Goal: Task Accomplishment & Management: Manage account settings

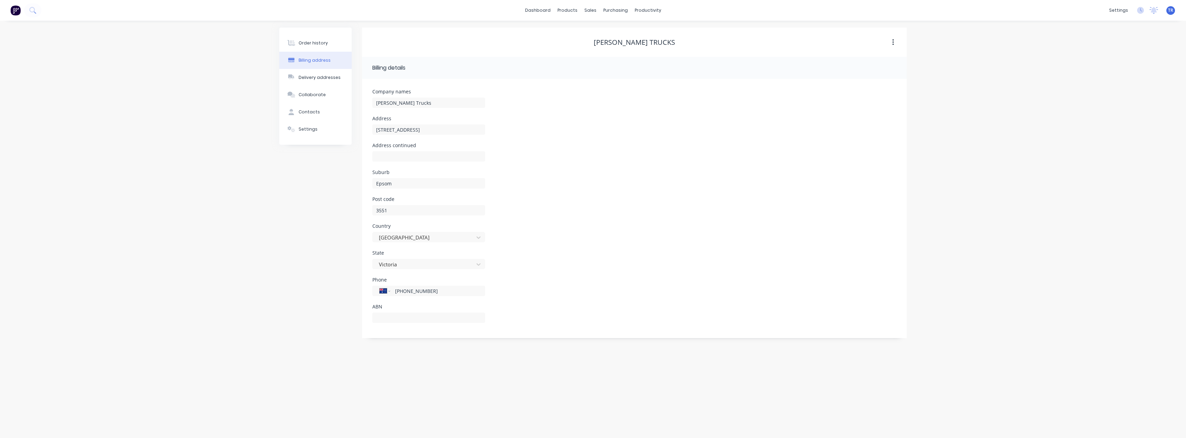
select select "AU"
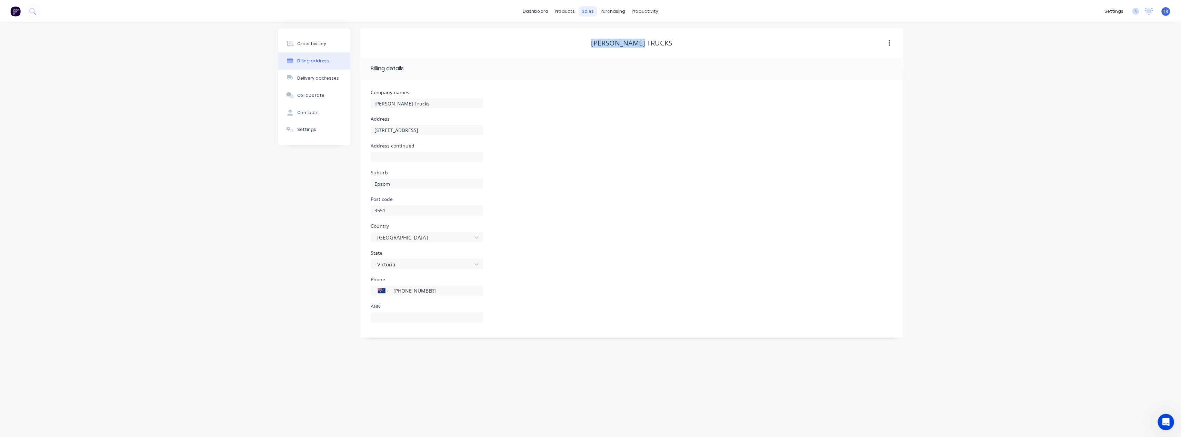
scroll to position [362, 0]
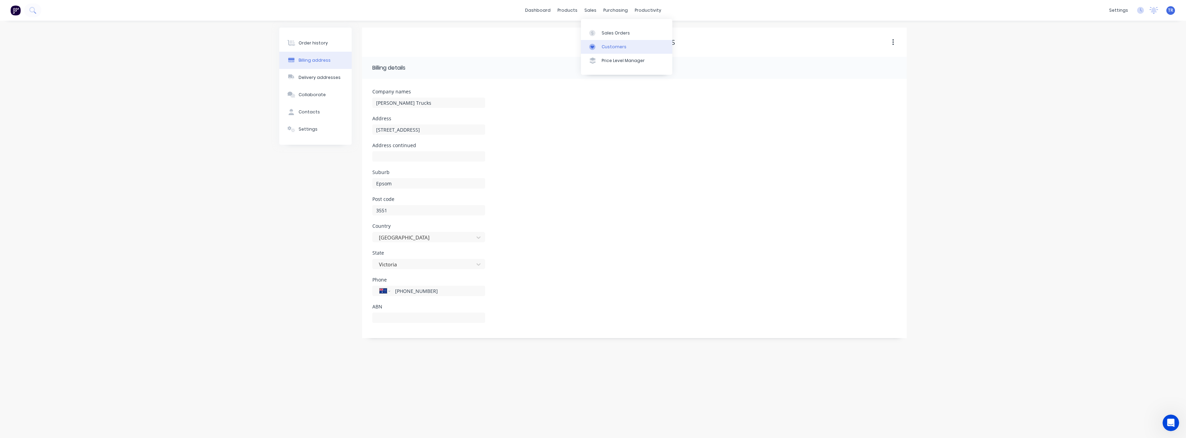
click at [613, 49] on div "Customers" at bounding box center [614, 47] width 25 height 6
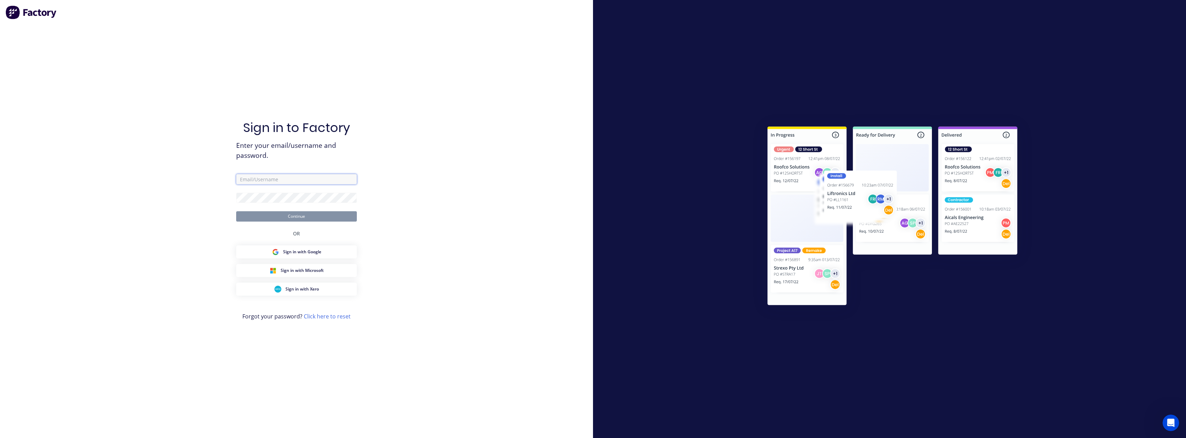
type input "admin@supamaxx.com.au"
click at [303, 217] on button "Continue" at bounding box center [296, 216] width 121 height 10
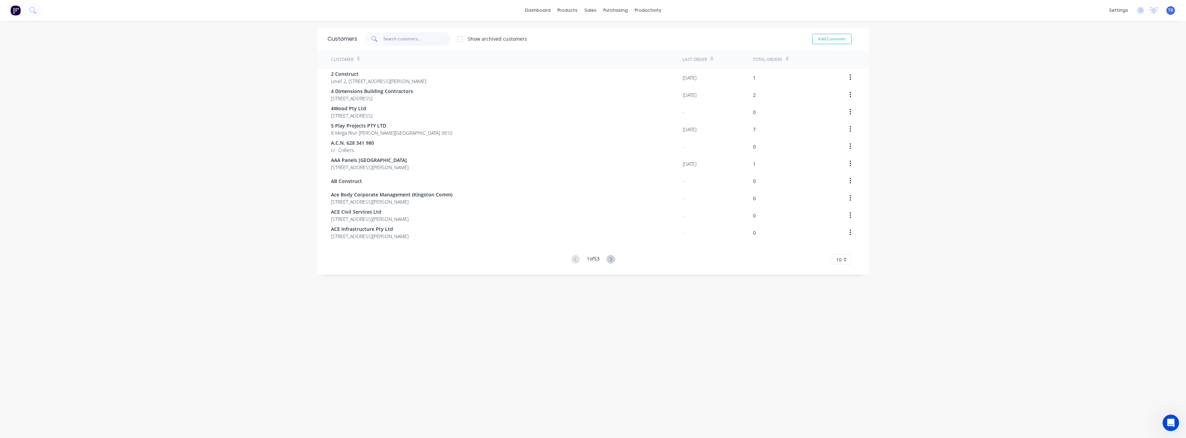
click at [436, 34] on input "text" at bounding box center [417, 39] width 67 height 14
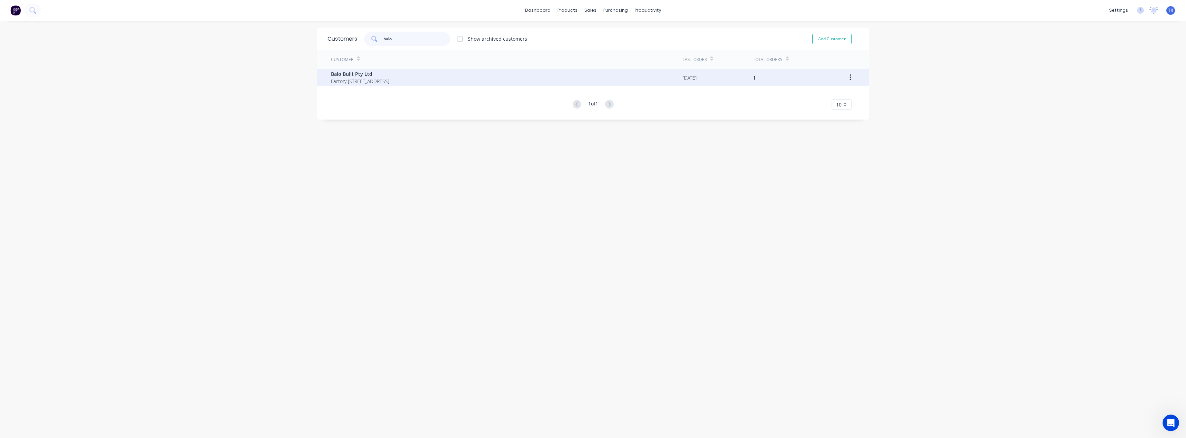
type input "balo"
click at [389, 75] on span "Balo Built Pty Ltd" at bounding box center [360, 73] width 58 height 7
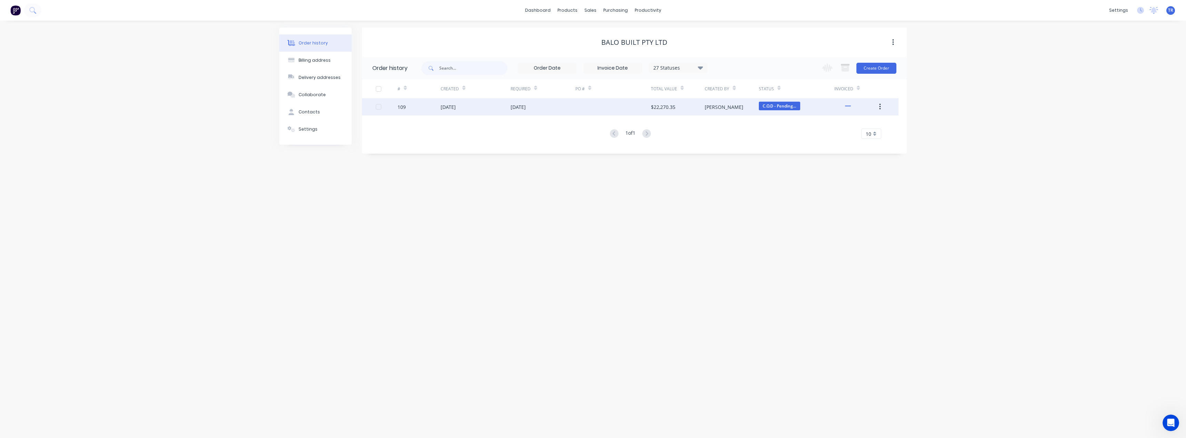
click at [515, 107] on div "15 Jul 2025" at bounding box center [518, 106] width 15 height 7
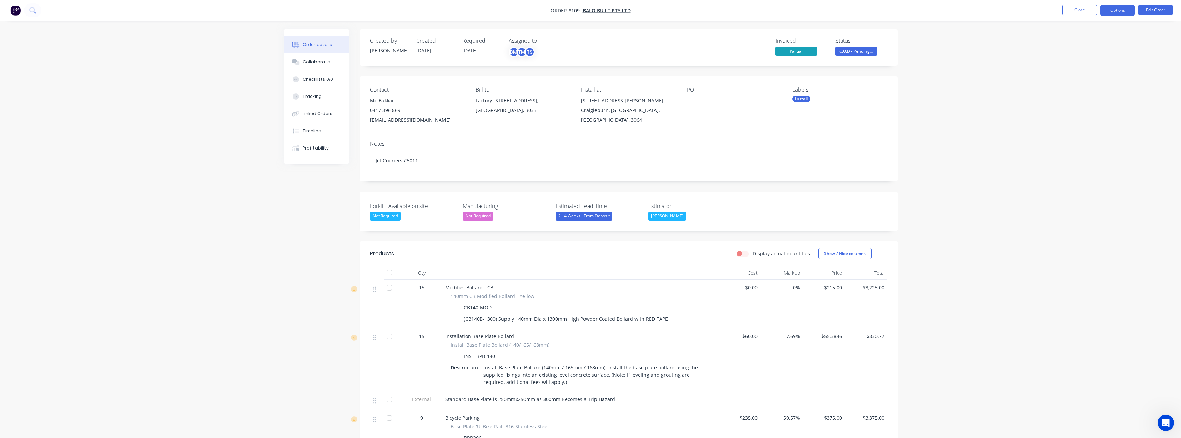
click at [1107, 8] on button "Options" at bounding box center [1118, 10] width 34 height 11
click at [1099, 40] on div "Invoice" at bounding box center [1096, 42] width 63 height 10
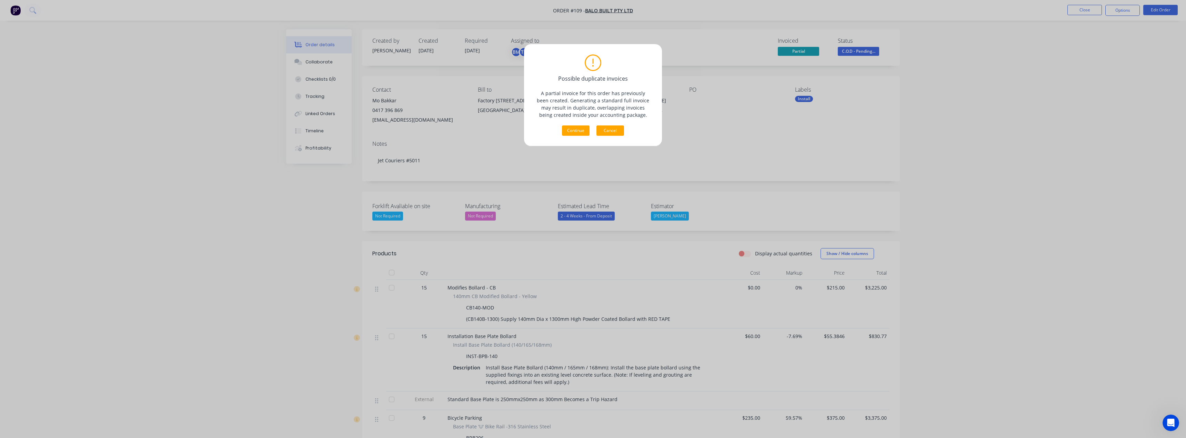
click at [619, 128] on button "Cancel" at bounding box center [611, 131] width 28 height 10
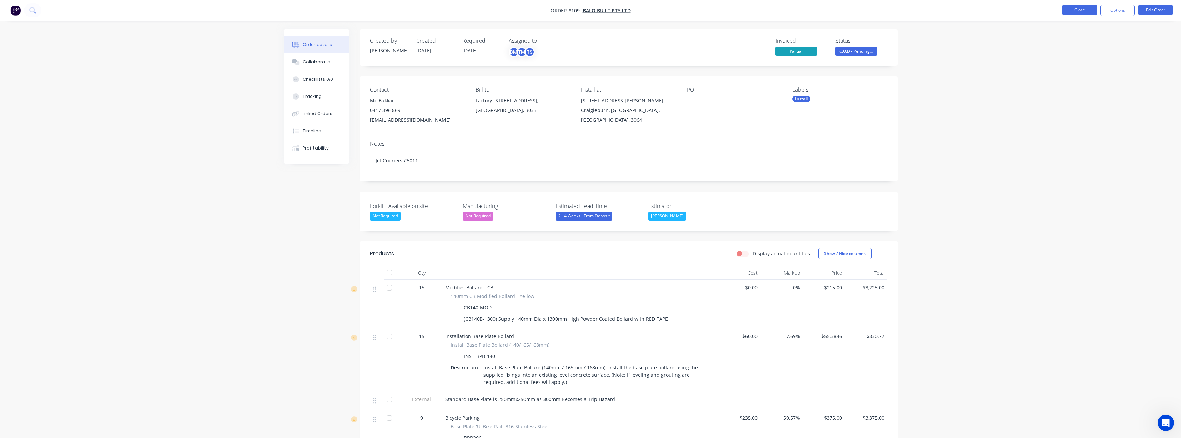
click at [1095, 11] on button "Close" at bounding box center [1080, 10] width 34 height 10
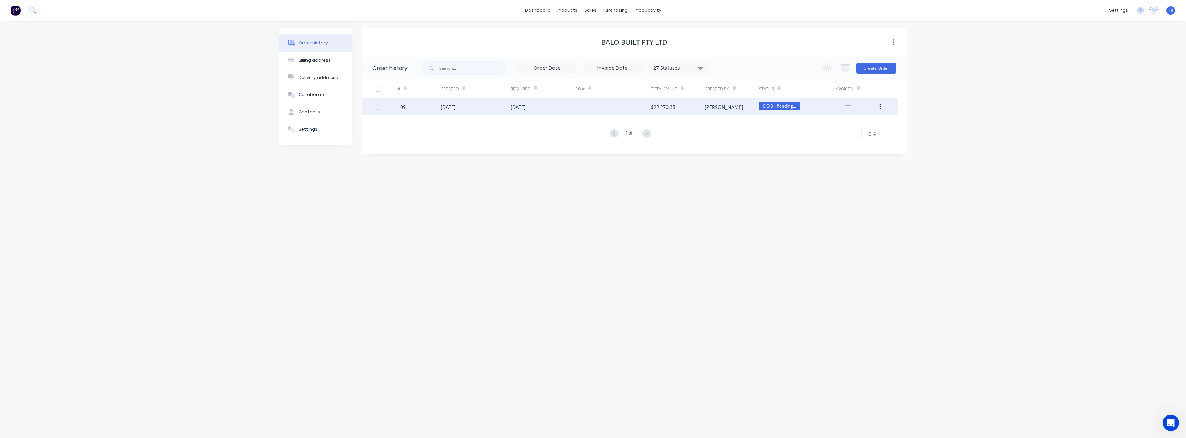
click at [637, 108] on div at bounding box center [614, 106] width 76 height 17
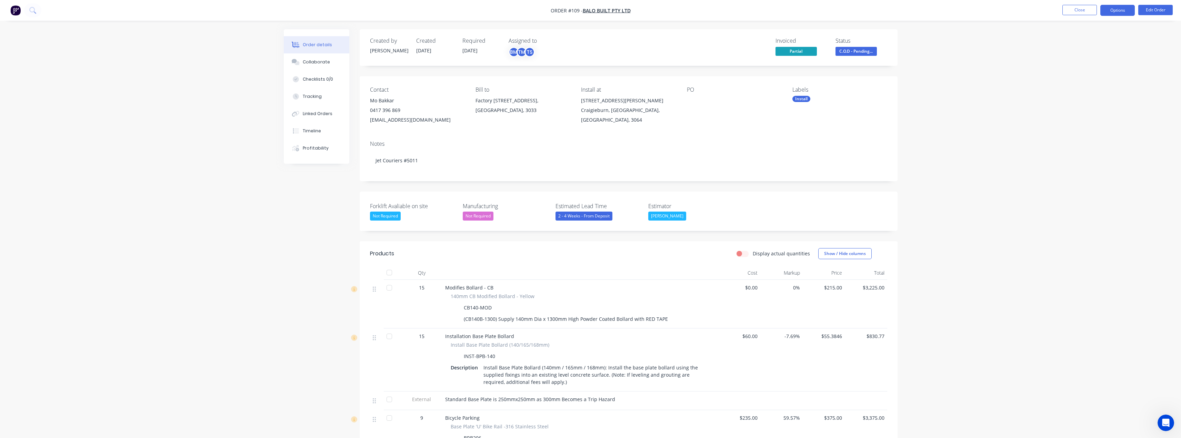
click at [1121, 13] on button "Options" at bounding box center [1118, 10] width 34 height 11
click at [1117, 10] on button "Options" at bounding box center [1118, 10] width 34 height 11
click at [1086, 54] on div "Partial Invoice" at bounding box center [1096, 56] width 63 height 10
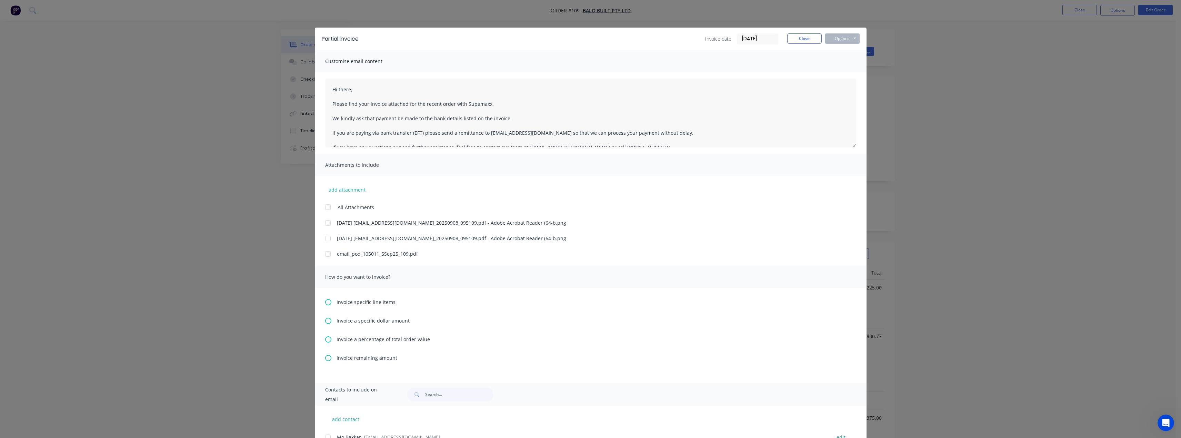
click at [326, 360] on icon at bounding box center [328, 358] width 6 height 6
click at [846, 37] on button "Options" at bounding box center [842, 38] width 34 height 10
click at [853, 51] on button "Preview" at bounding box center [847, 50] width 44 height 11
click at [833, 37] on button "Options" at bounding box center [842, 38] width 34 height 10
drag, startPoint x: 361, startPoint y: 386, endPoint x: 337, endPoint y: 386, distance: 23.8
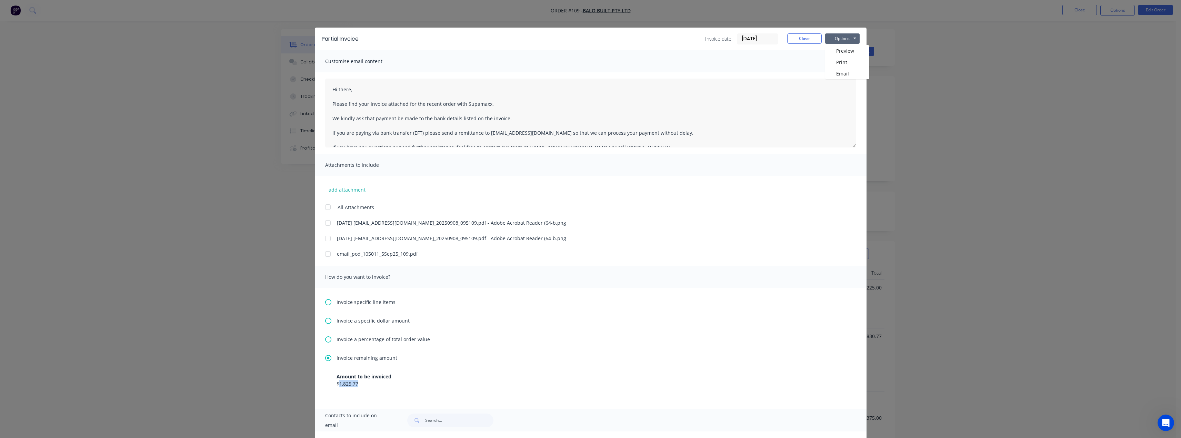
click at [337, 386] on div "$1,825.77" at bounding box center [591, 383] width 508 height 7
copy div "1,825.77"
click at [807, 42] on button "Close" at bounding box center [804, 38] width 34 height 10
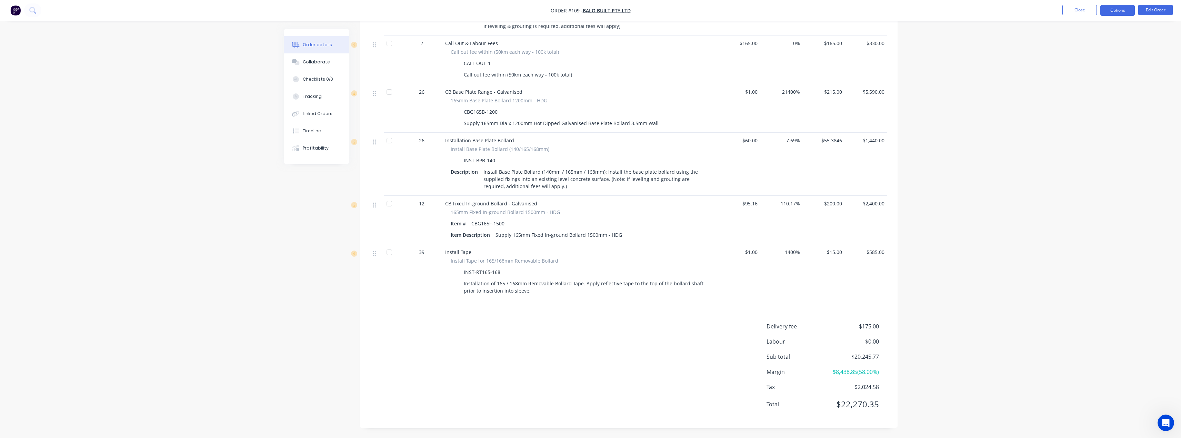
click at [1114, 9] on button "Options" at bounding box center [1118, 10] width 34 height 11
click at [1091, 55] on div "Partial Invoice" at bounding box center [1096, 56] width 63 height 10
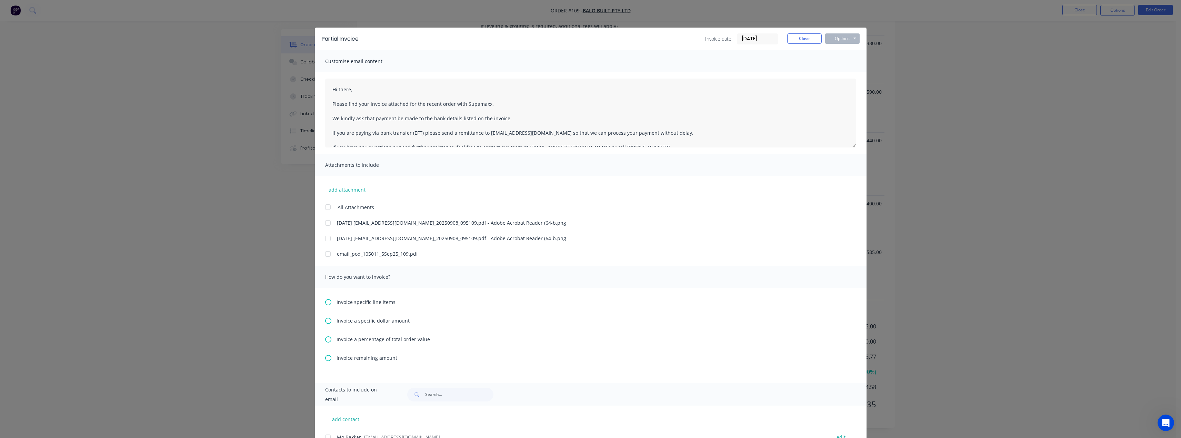
click at [350, 363] on div "Invoice specific line items Invoice a specific dollar amount Invoice a percenta…" at bounding box center [591, 335] width 552 height 95
click at [352, 357] on span "Invoice remaining amount" at bounding box center [367, 358] width 61 height 7
click at [845, 36] on button "Options" at bounding box center [842, 38] width 34 height 10
click at [845, 63] on button "Print" at bounding box center [847, 62] width 44 height 11
click at [797, 39] on button "Close" at bounding box center [804, 38] width 34 height 10
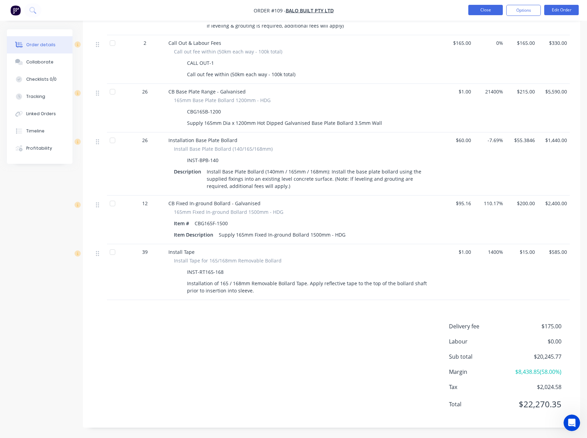
click at [475, 9] on button "Close" at bounding box center [485, 10] width 34 height 10
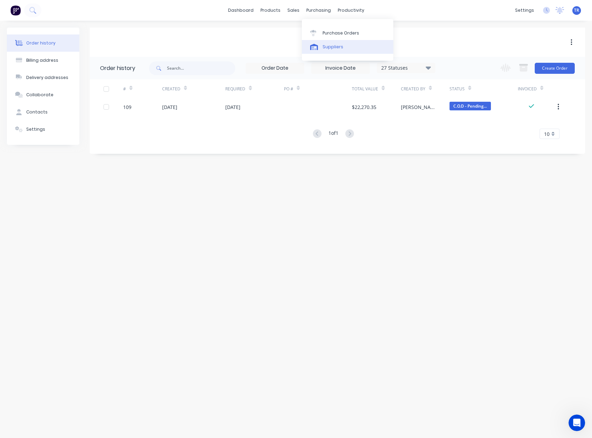
click at [320, 46] on div at bounding box center [315, 47] width 10 height 6
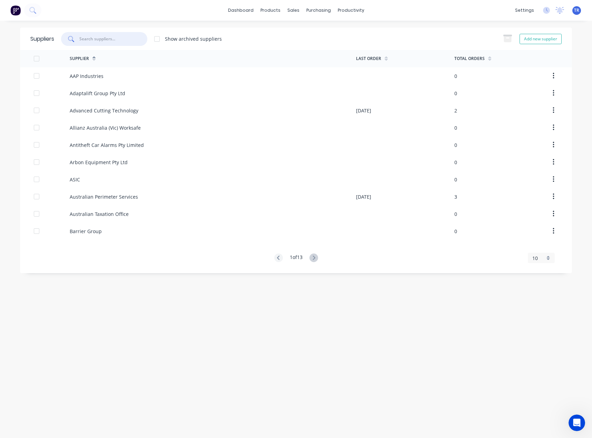
click at [121, 40] on input "text" at bounding box center [107, 39] width 56 height 6
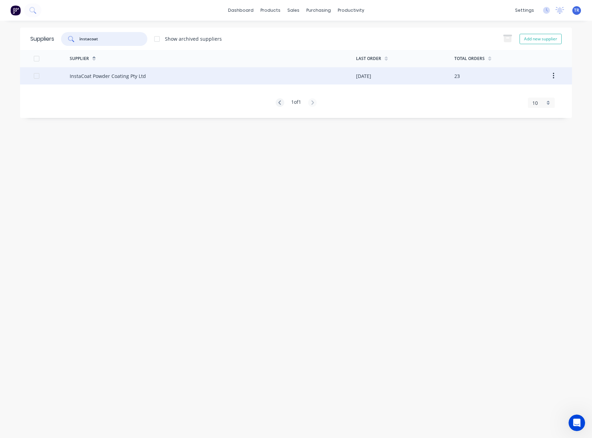
type input "instacoat"
click at [132, 79] on div "InstaCoat Powder Coating Pty Ltd" at bounding box center [108, 75] width 76 height 7
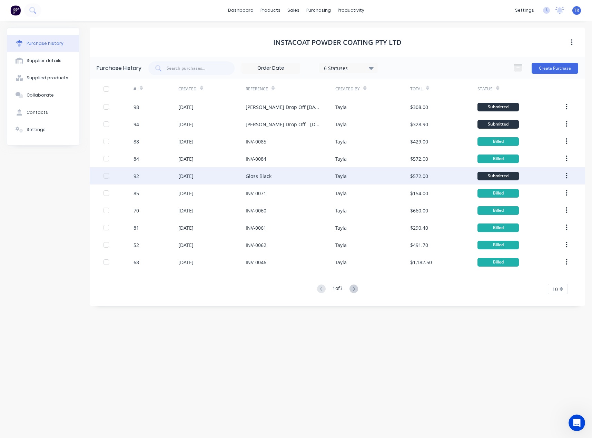
click at [429, 175] on div "$572.00" at bounding box center [443, 175] width 67 height 17
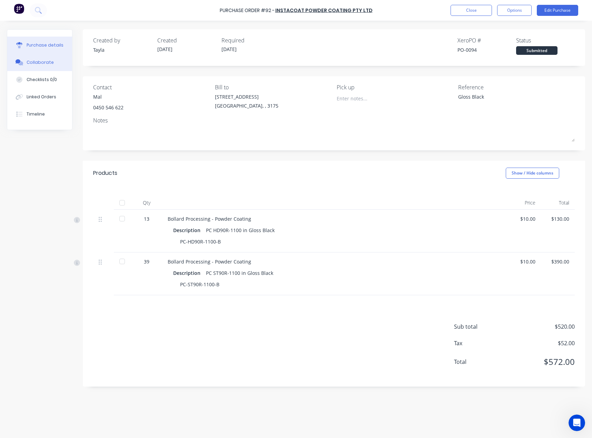
click at [33, 59] on div "Collaborate" at bounding box center [40, 62] width 27 height 6
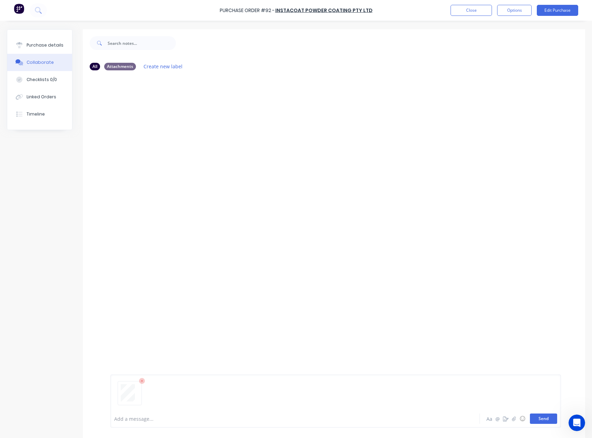
click at [548, 416] on button "Send" at bounding box center [543, 419] width 27 height 10
click at [36, 48] on div "Purchase details" at bounding box center [45, 45] width 37 height 6
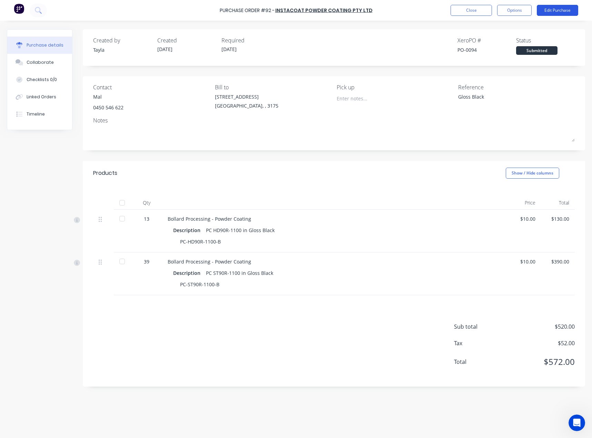
click at [558, 10] on button "Edit Purchase" at bounding box center [557, 10] width 41 height 11
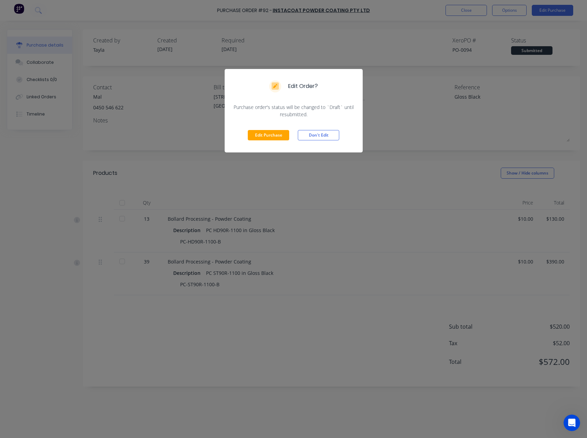
click at [268, 141] on div "Edit Purchase Don't Edit" at bounding box center [294, 135] width 138 height 34
click at [270, 137] on button "Edit Purchase" at bounding box center [268, 135] width 41 height 10
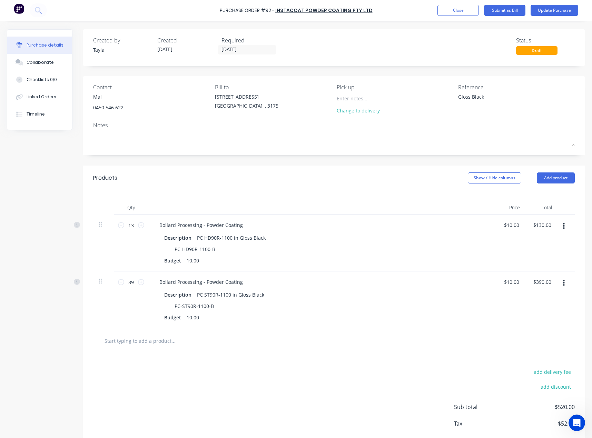
drag, startPoint x: 495, startPoint y: 97, endPoint x: 409, endPoint y: 103, distance: 86.1
click at [409, 103] on div "Contact Mal 0450 546 622 Bill to 37 Marni St Dandenong South, , 3175 Pick up Ch…" at bounding box center [333, 100] width 481 height 34
paste textarea "INV-0102"
type textarea "x"
type textarea "INV-0102"
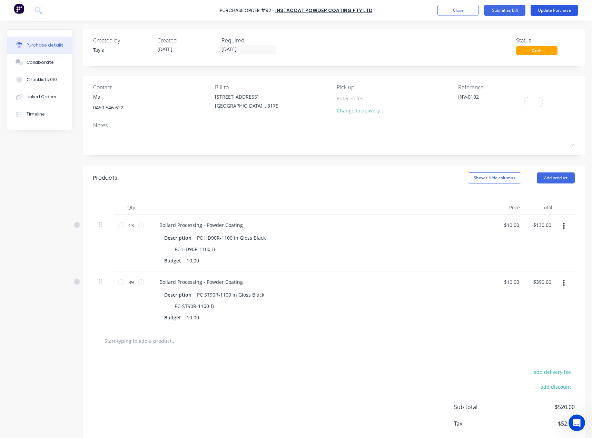
type textarea "x"
type textarea "INV-0102"
click at [552, 13] on button "Update Purchase" at bounding box center [554, 10] width 48 height 11
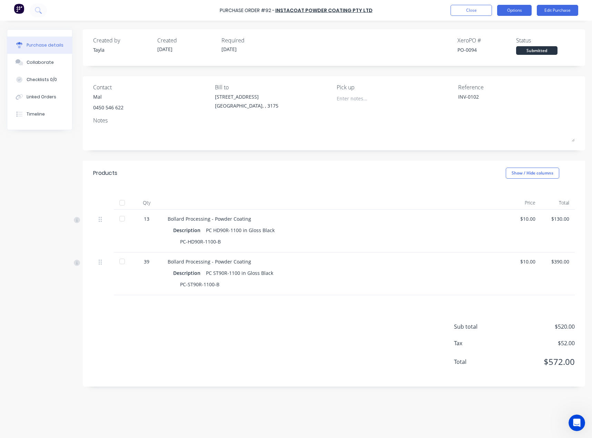
click at [515, 12] on button "Options" at bounding box center [514, 10] width 34 height 11
click at [501, 41] on div "Convert to Bill" at bounding box center [498, 42] width 53 height 10
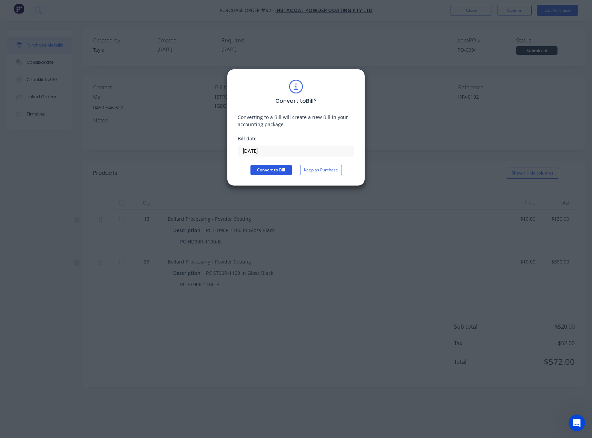
click at [277, 169] on button "Convert to Bill" at bounding box center [270, 170] width 41 height 10
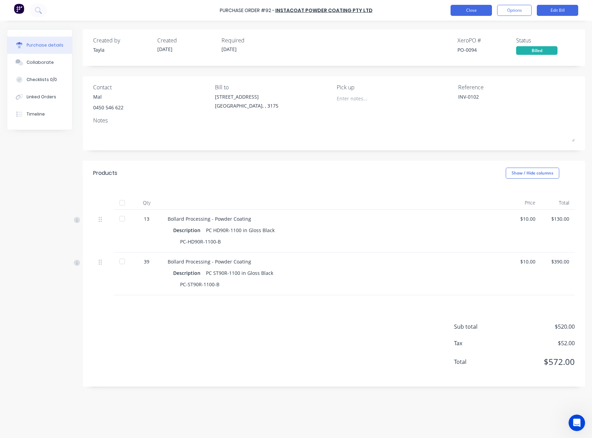
click at [464, 11] on button "Close" at bounding box center [470, 10] width 41 height 11
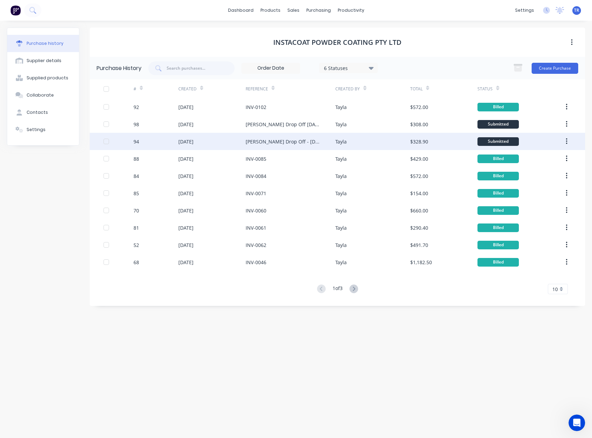
click at [193, 142] on div "[DATE]" at bounding box center [185, 141] width 15 height 7
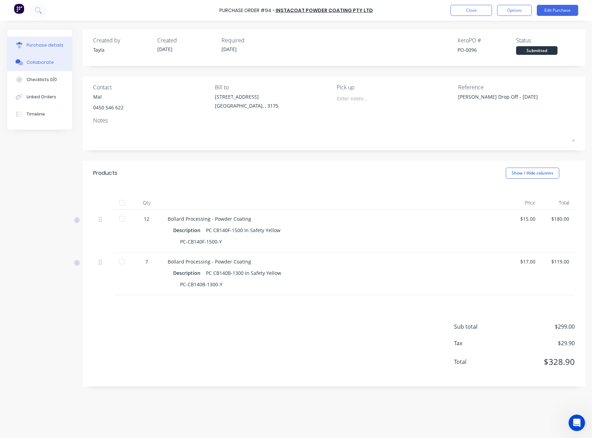
click at [41, 62] on div "Collaborate" at bounding box center [40, 62] width 27 height 6
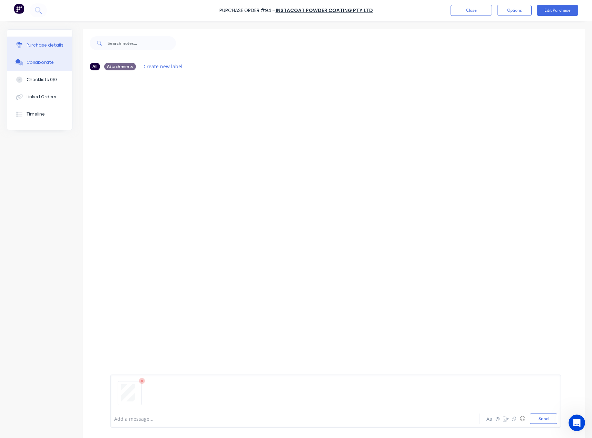
click at [42, 49] on button "Purchase details" at bounding box center [39, 45] width 65 height 17
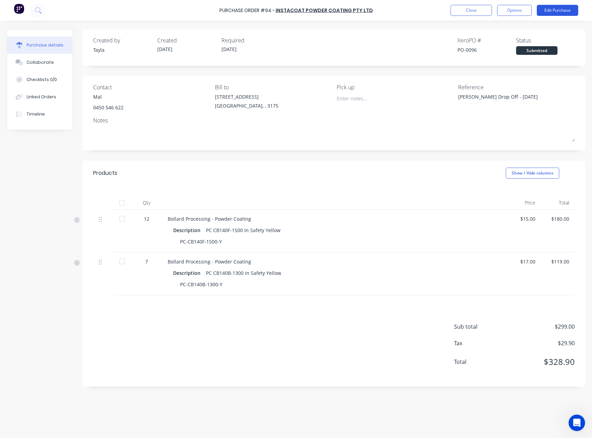
click at [553, 10] on button "Edit Purchase" at bounding box center [557, 10] width 41 height 11
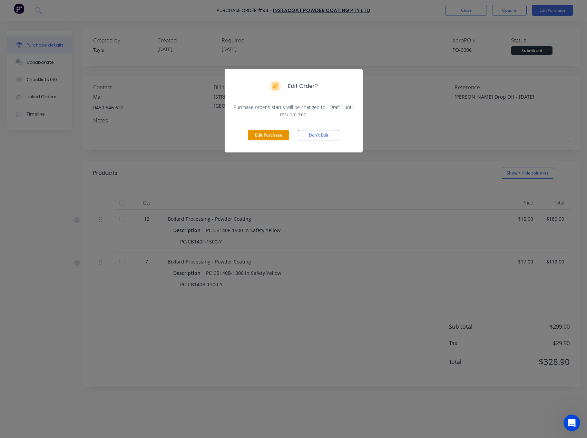
click at [258, 134] on button "Edit Purchase" at bounding box center [268, 135] width 41 height 10
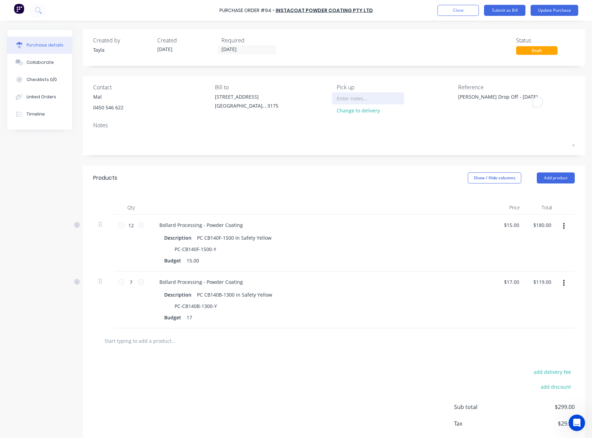
drag, startPoint x: 523, startPoint y: 100, endPoint x: 382, endPoint y: 101, distance: 140.7
click at [382, 101] on div "Contact Mal 0450 546 622 Bill to 37 Marni St Dandenong South, , 3175 Pick up Ch…" at bounding box center [333, 100] width 481 height 34
paste textarea "NV-0103"
type textarea "x"
type textarea "INV-0103"
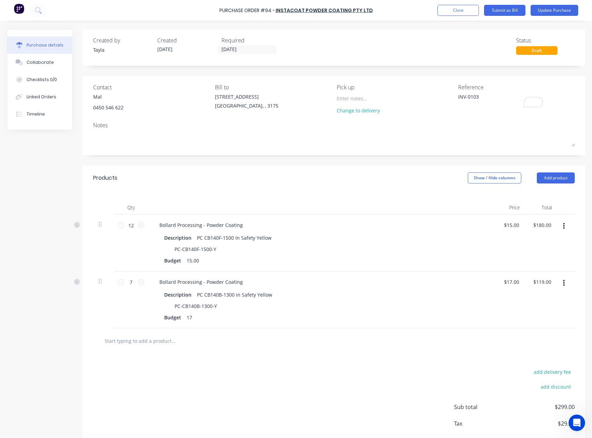
type textarea "x"
type textarea "INV-0103"
type textarea "x"
type textarea "INV-0103"
click at [424, 87] on div "Pick up" at bounding box center [395, 87] width 117 height 8
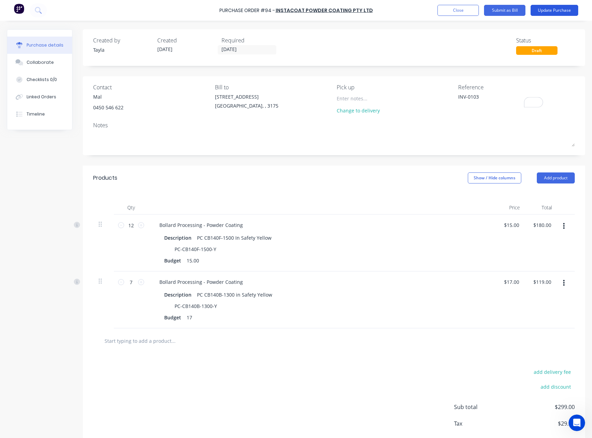
click at [547, 7] on button "Update Purchase" at bounding box center [554, 10] width 48 height 11
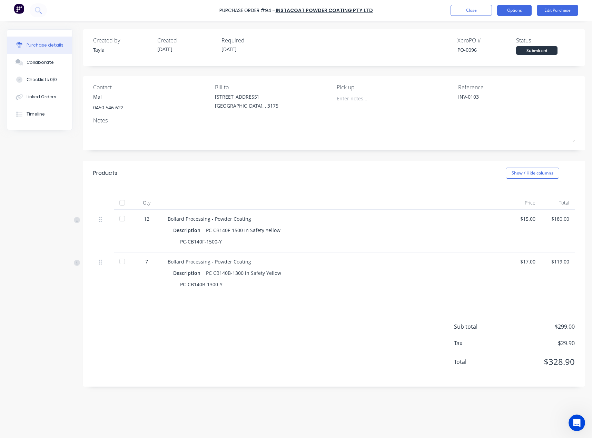
click at [501, 7] on button "Options" at bounding box center [514, 10] width 34 height 11
click at [507, 38] on div "Convert to Bill" at bounding box center [498, 42] width 53 height 10
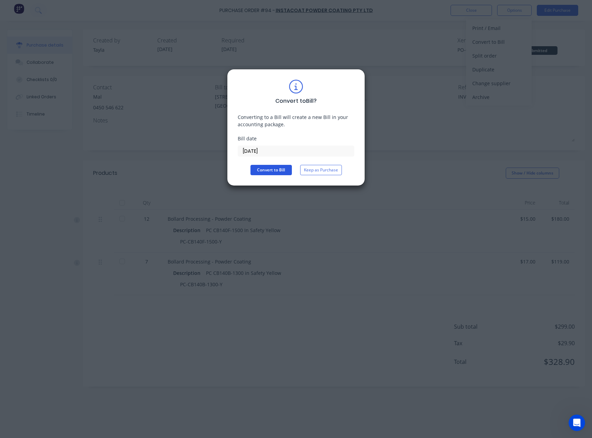
click at [266, 169] on button "Convert to Bill" at bounding box center [270, 170] width 41 height 10
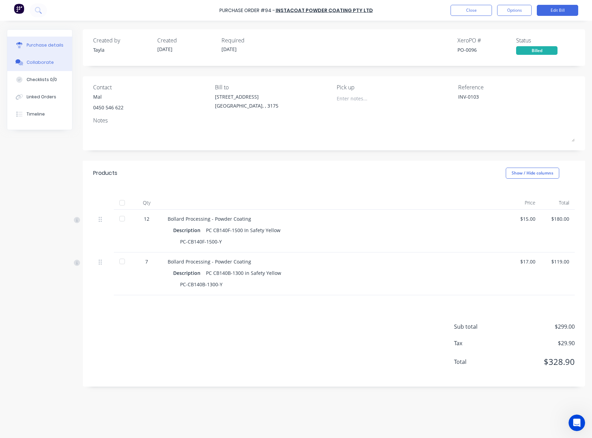
click at [64, 60] on button "Collaborate" at bounding box center [39, 62] width 65 height 17
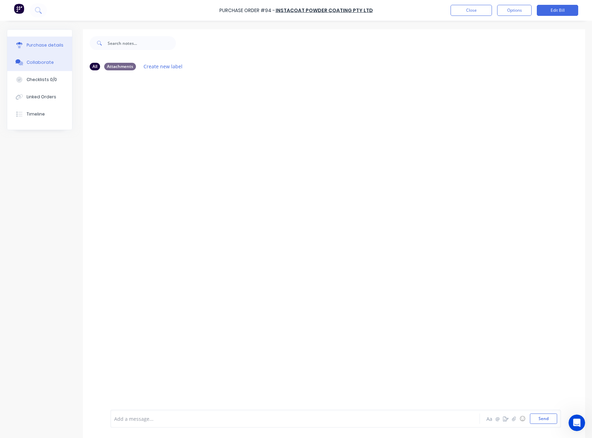
click at [58, 47] on div "Purchase details" at bounding box center [45, 45] width 37 height 6
type textarea "x"
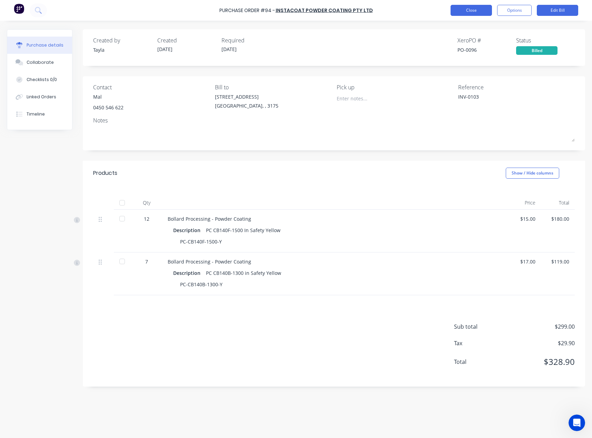
click at [469, 9] on button "Close" at bounding box center [470, 10] width 41 height 11
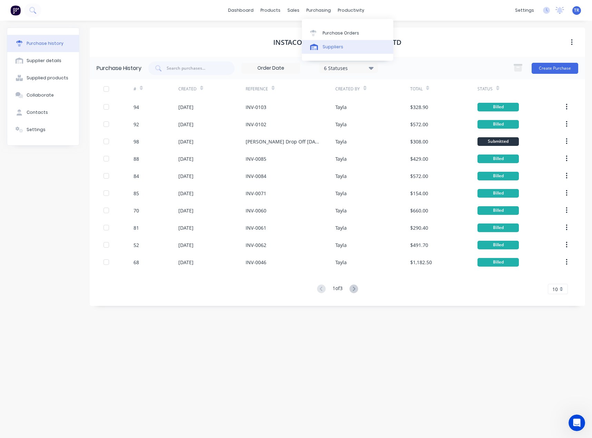
click at [330, 49] on div "Suppliers" at bounding box center [332, 47] width 21 height 6
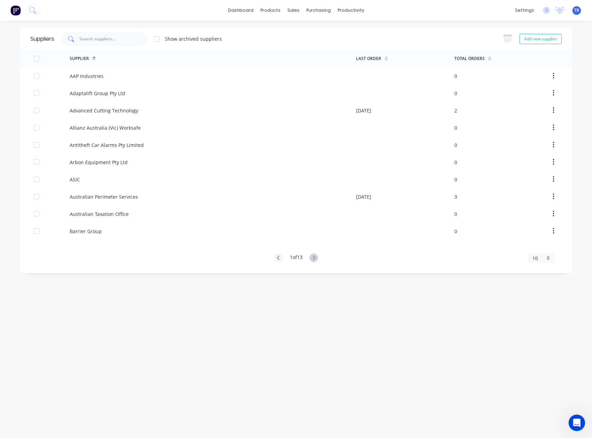
click at [125, 43] on div at bounding box center [104, 39] width 86 height 14
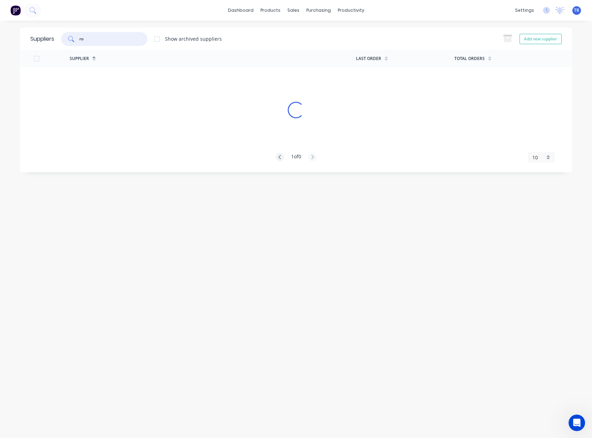
type input "r"
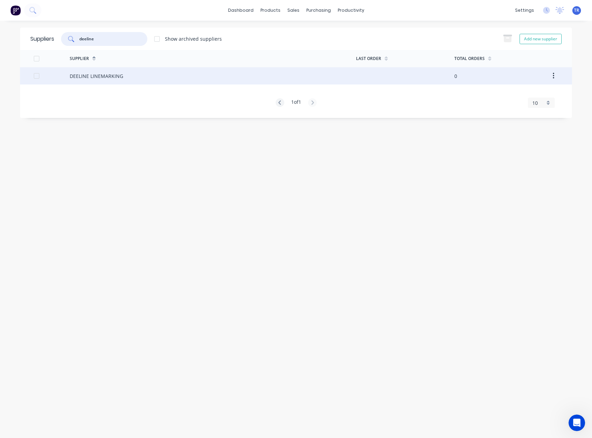
type input "deeline"
click at [85, 82] on div "DEELINE LINEMARKING" at bounding box center [213, 75] width 286 height 17
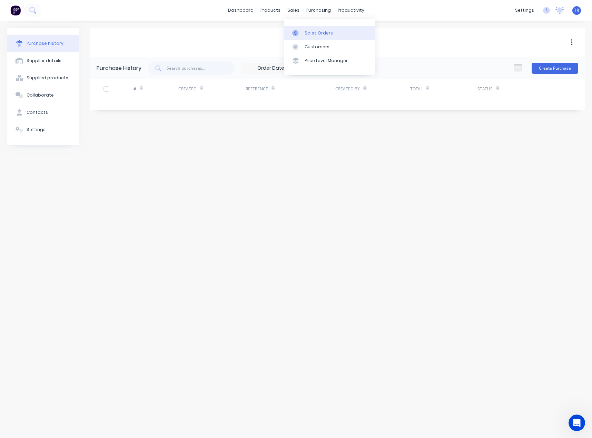
click at [311, 32] on div "Sales Orders" at bounding box center [319, 33] width 28 height 6
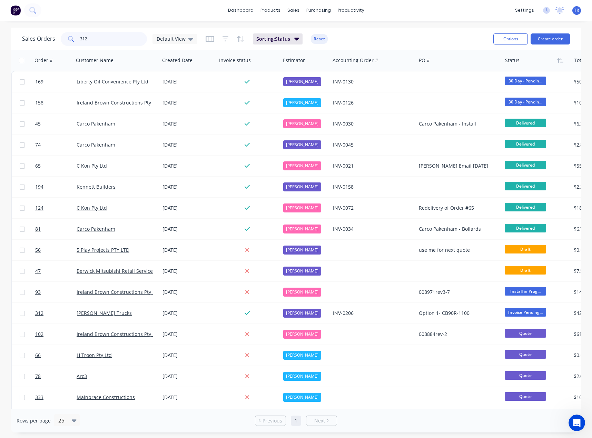
drag, startPoint x: 100, startPoint y: 42, endPoint x: 56, endPoint y: 43, distance: 44.5
click at [56, 43] on div "Sales Orders 312 Default View" at bounding box center [109, 39] width 175 height 14
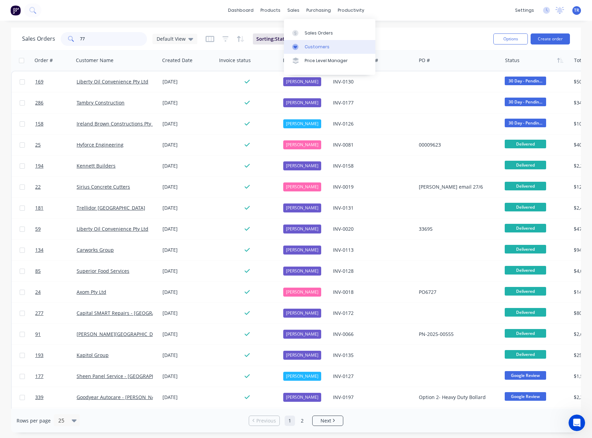
type input "77"
click at [293, 46] on icon at bounding box center [295, 47] width 6 height 6
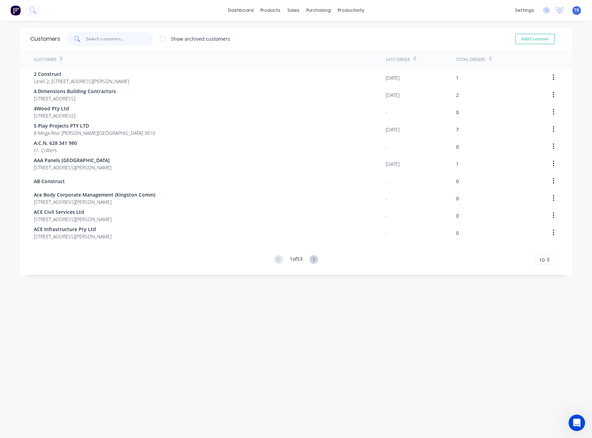
click at [121, 38] on input "text" at bounding box center [119, 39] width 67 height 14
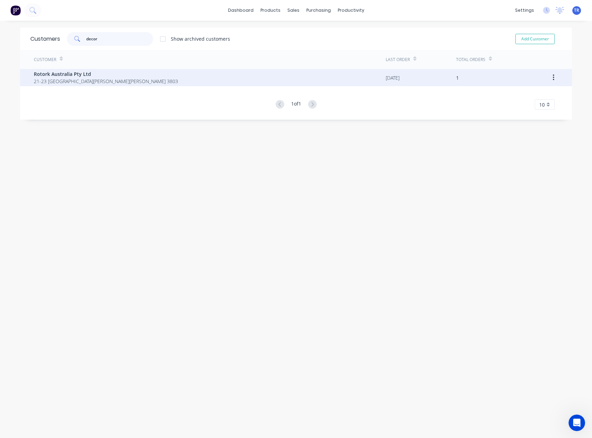
type input "decor"
click at [117, 78] on span "21-23 [GEOGRAPHIC_DATA][PERSON_NAME][PERSON_NAME] 3803" at bounding box center [106, 81] width 144 height 7
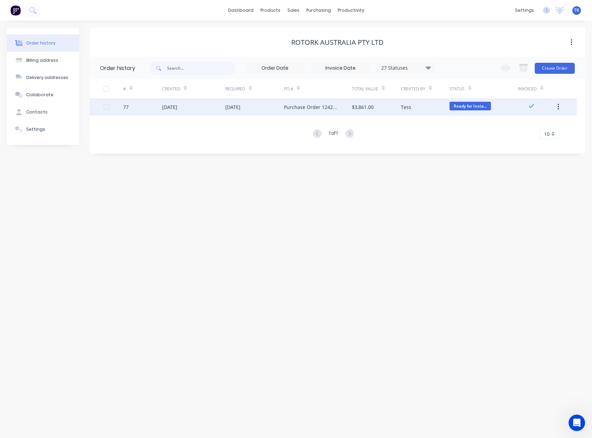
click at [215, 105] on div "[DATE]" at bounding box center [193, 106] width 63 height 17
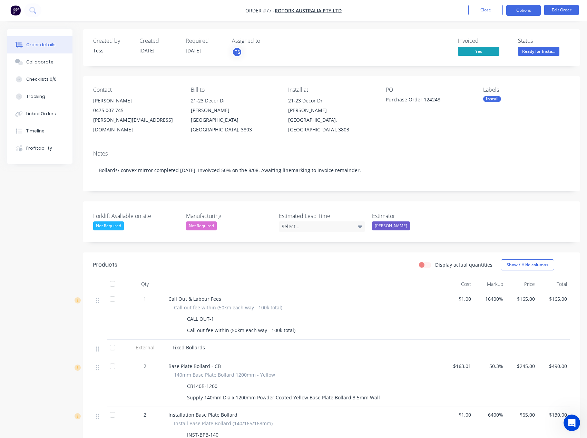
click at [526, 6] on button "Options" at bounding box center [523, 10] width 34 height 11
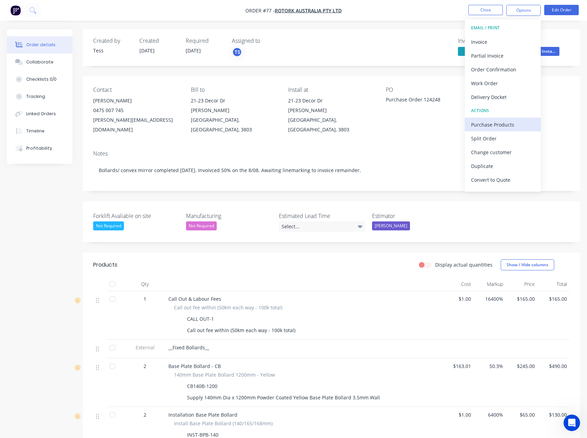
click at [513, 126] on div "Purchase Products" at bounding box center [502, 125] width 63 height 10
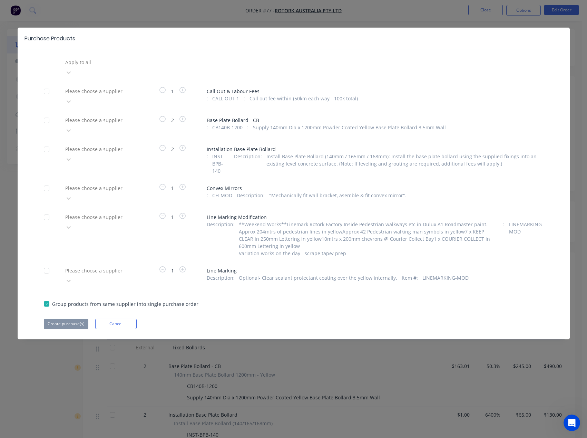
click at [46, 210] on div at bounding box center [47, 217] width 14 height 14
click at [50, 264] on div at bounding box center [47, 271] width 14 height 14
click at [105, 265] on div "Please choose a supplier" at bounding box center [100, 275] width 76 height 21
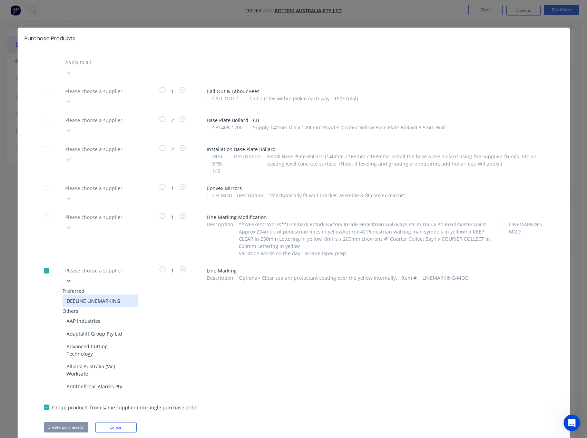
click at [105, 266] on div at bounding box center [113, 270] width 99 height 9
click at [102, 295] on div "DEELINE LINEMARKING" at bounding box center [100, 301] width 76 height 13
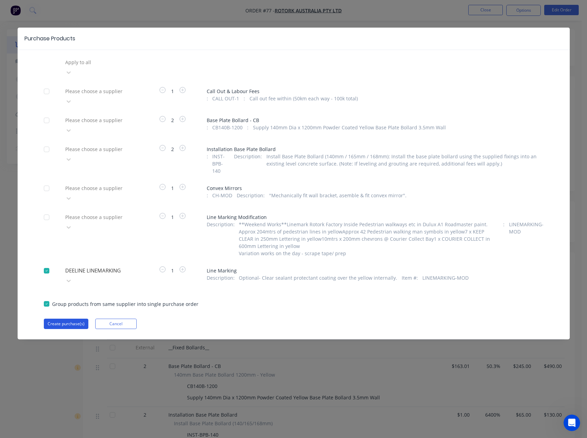
click at [61, 319] on button "Create purchase(s)" at bounding box center [66, 324] width 44 height 10
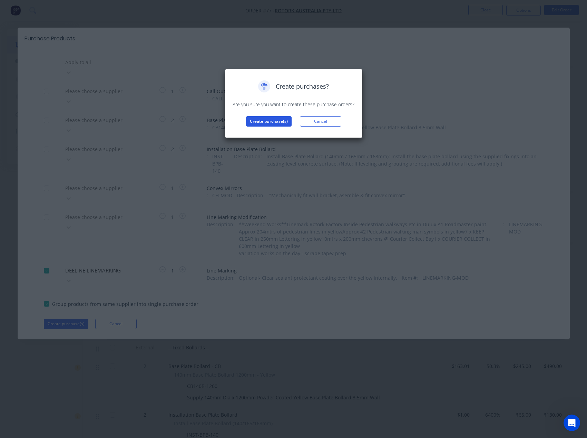
click at [259, 123] on button "Create purchase(s)" at bounding box center [269, 121] width 46 height 10
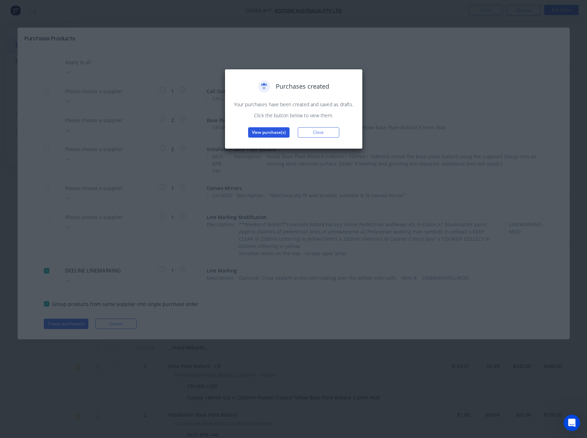
click at [268, 134] on button "View purchase(s)" at bounding box center [268, 132] width 41 height 10
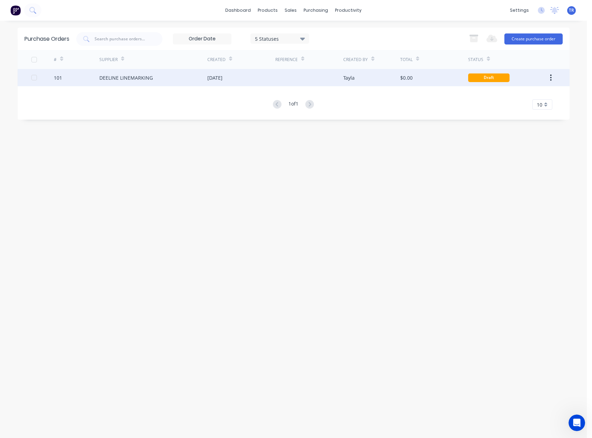
click at [270, 73] on div "09 Sep 2025" at bounding box center [241, 77] width 68 height 17
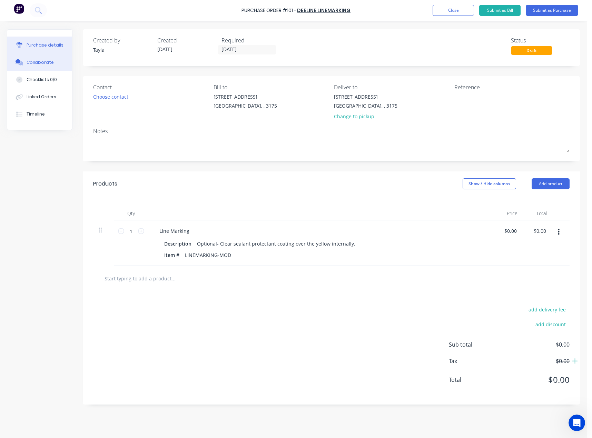
click at [30, 64] on div "Collaborate" at bounding box center [40, 62] width 27 height 6
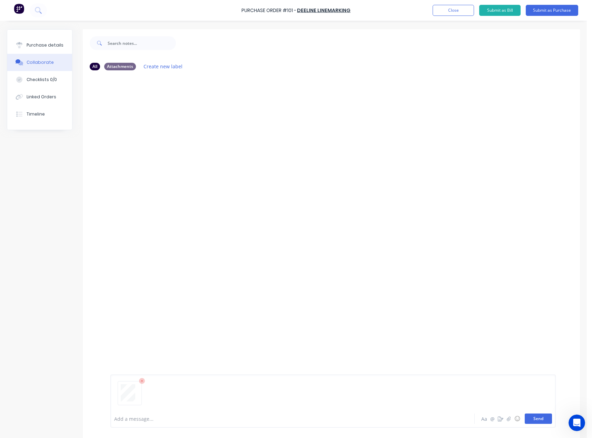
click at [544, 420] on button "Send" at bounding box center [538, 419] width 27 height 10
click at [54, 41] on button "Purchase details" at bounding box center [39, 45] width 65 height 17
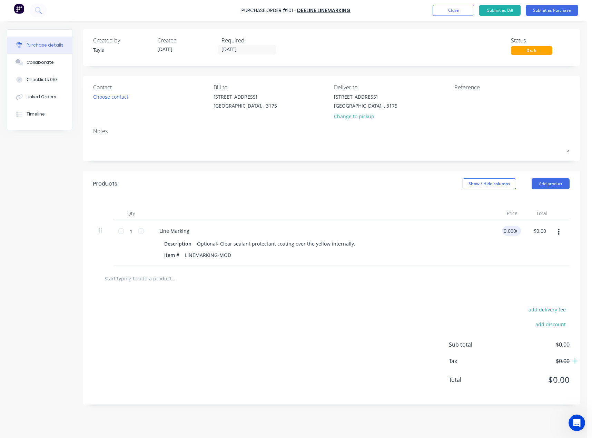
click at [508, 232] on input "0.0000" at bounding box center [510, 231] width 16 height 10
click at [508, 232] on input "0.0000" at bounding box center [508, 231] width 19 height 10
type input "$1,200.00"
click at [510, 256] on div "$1,200.00 1200" at bounding box center [508, 243] width 30 height 46
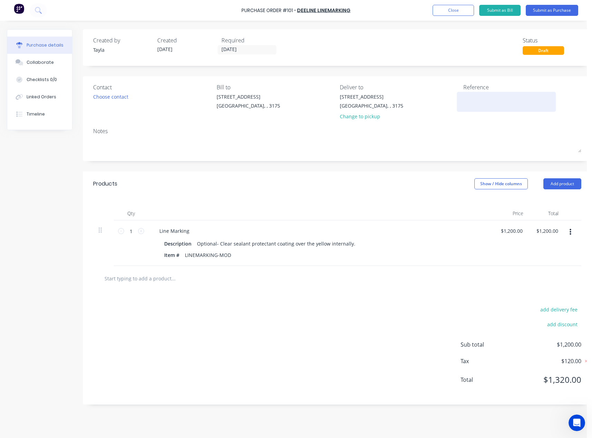
click at [490, 107] on textarea at bounding box center [506, 101] width 86 height 16
click at [487, 98] on textarea "To enrich screen reader interactions, please activate Accessibility in Grammarl…" at bounding box center [506, 101] width 86 height 16
type textarea "x"
type textarea "8"
type textarea "x"
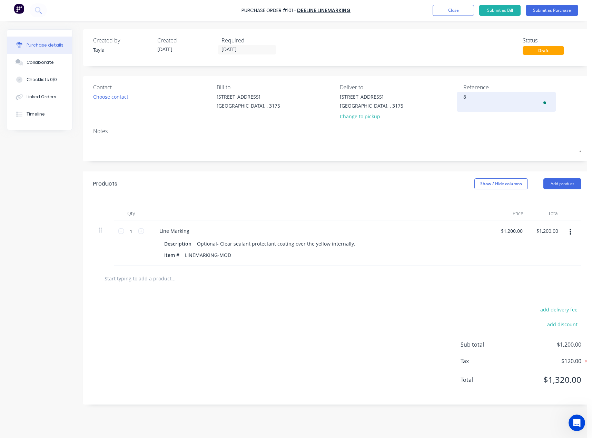
type textarea "83"
type textarea "x"
type textarea "8383"
type textarea "x"
type textarea "8383"
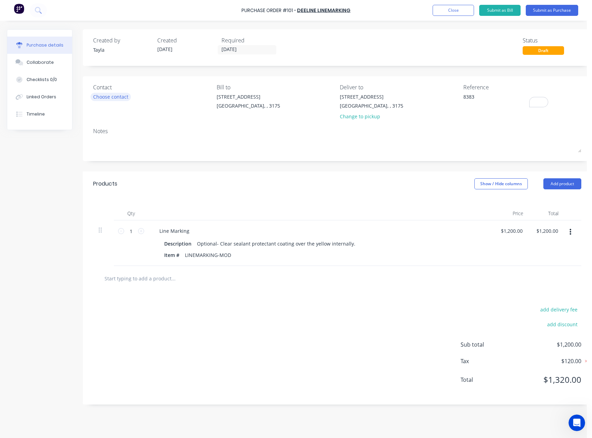
type textarea "x"
type textarea "8383"
click at [126, 91] on div "Contact" at bounding box center [152, 87] width 118 height 8
click at [113, 99] on div "Choose contact" at bounding box center [110, 96] width 35 height 7
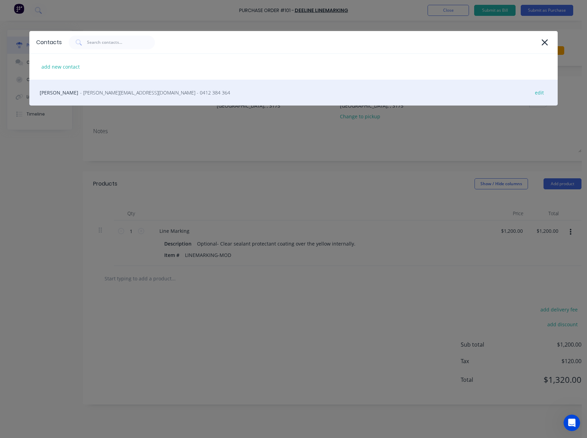
click at [137, 93] on span "- david@deeline.com.au - 0412 384 364" at bounding box center [155, 92] width 150 height 7
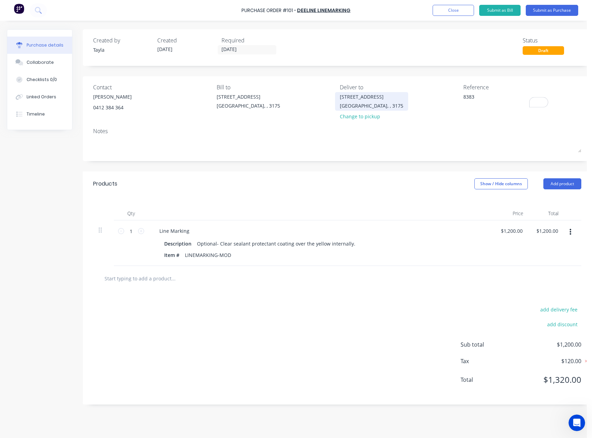
click at [365, 102] on div "Dandenong South, , 3175" at bounding box center [371, 105] width 63 height 7
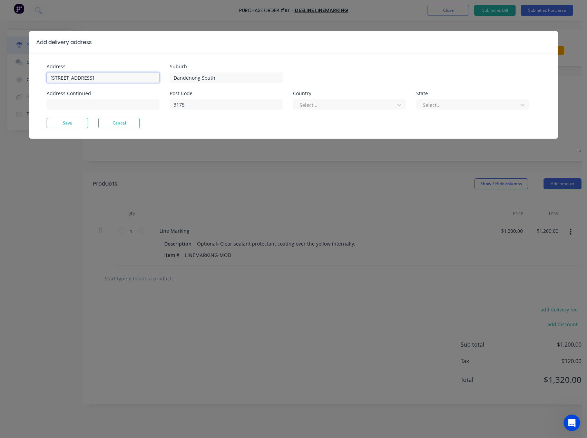
type textarea "x"
drag, startPoint x: 25, startPoint y: 77, endPoint x: 1, endPoint y: 79, distance: 23.5
click at [1, 79] on div "Add delivery address Address 37 Marni St Address Continued Suburb Dandenong Sou…" at bounding box center [293, 219] width 587 height 438
paste input "21-23 Decor Dr"
type input "21-23 Decor Dr"
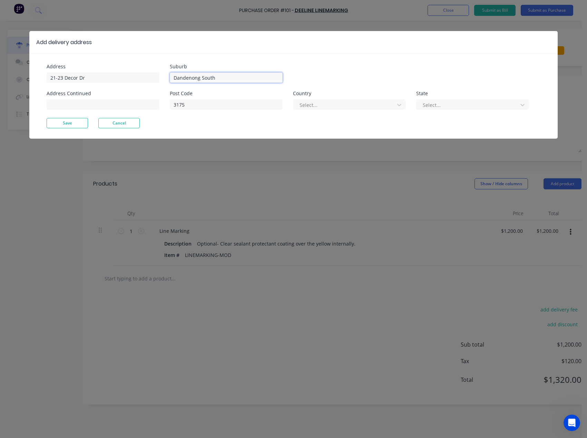
type textarea "x"
click at [159, 80] on div "Address 21-23 Decor Dr Address Continued Suburb Dandenong South Post Code 3175 …" at bounding box center [170, 91] width 247 height 54
paste input "Hallam"
type input "Hallam"
type textarea "x"
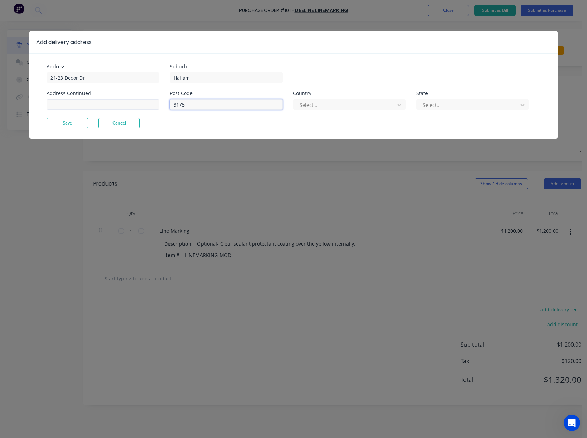
drag, startPoint x: 189, startPoint y: 105, endPoint x: 152, endPoint y: 108, distance: 36.3
click at [152, 108] on div "Address 21-23 Decor Dr Address Continued Suburb Hallam Post Code 3175 Country S…" at bounding box center [170, 91] width 247 height 54
paste input "803"
type input "3803"
click at [327, 105] on div at bounding box center [345, 105] width 92 height 9
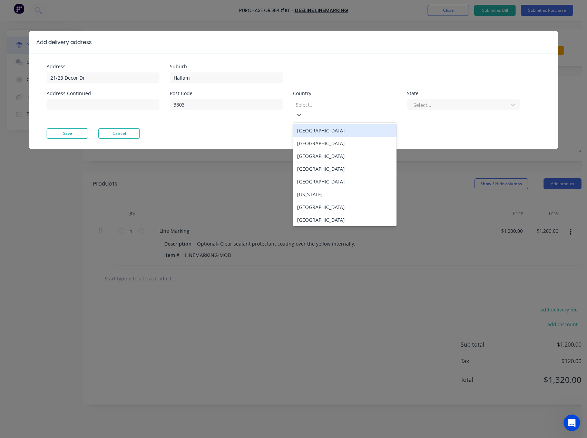
click at [320, 124] on div "Australia" at bounding box center [344, 130] width 103 height 13
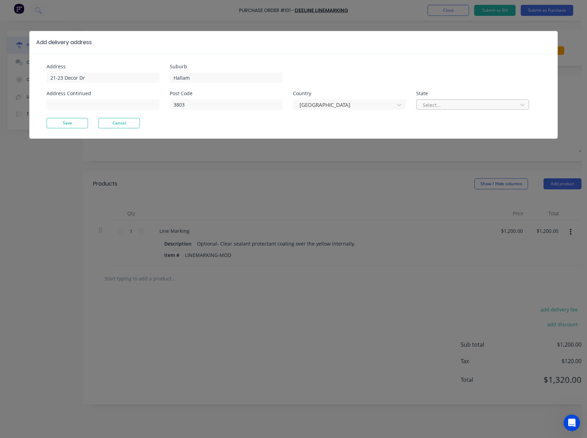
drag, startPoint x: 493, startPoint y: 114, endPoint x: 486, endPoint y: 108, distance: 8.5
click at [488, 110] on div "Post Code 3803 Country Australia State Select..." at bounding box center [349, 104] width 359 height 27
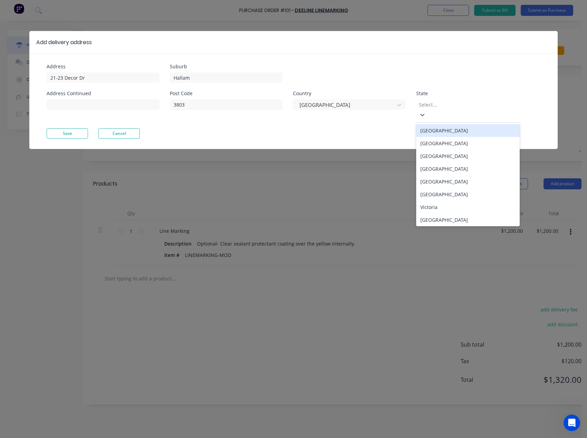
click at [486, 108] on div at bounding box center [467, 104] width 99 height 9
click at [453, 201] on div "Victoria" at bounding box center [467, 207] width 103 height 13
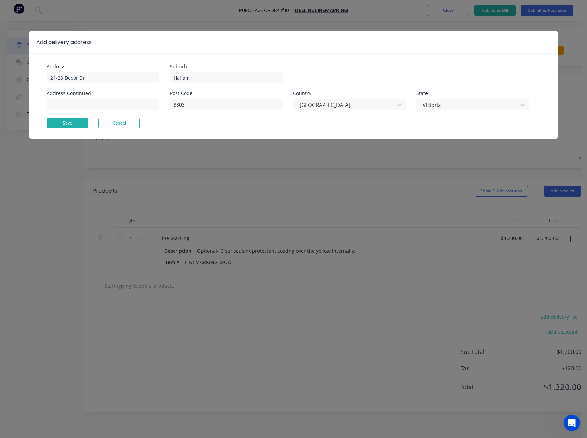
click at [65, 121] on button "Save" at bounding box center [67, 123] width 41 height 10
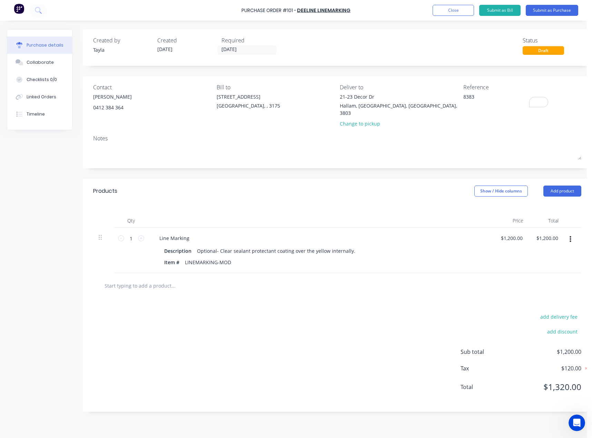
drag, startPoint x: 560, startPoint y: 11, endPoint x: 197, endPoint y: 202, distance: 410.5
click at [365, 165] on div "Purchase Order #101 - DEELINE LINEMARKING Add product Close Submit as Bill Subm…" at bounding box center [293, 219] width 587 height 438
click at [540, 11] on button "Submit as Purchase" at bounding box center [552, 10] width 52 height 11
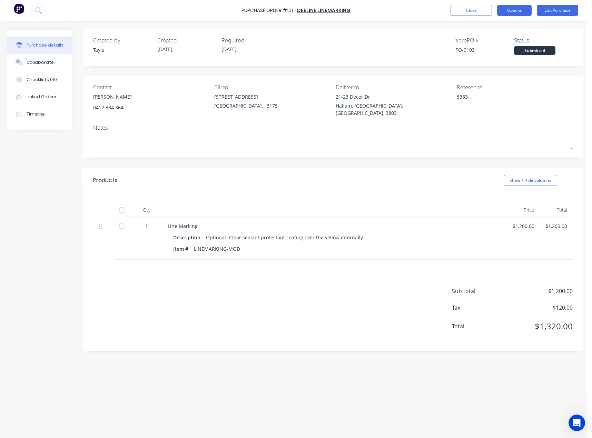
click at [519, 13] on button "Options" at bounding box center [514, 10] width 34 height 11
drag, startPoint x: 336, startPoint y: 275, endPoint x: 348, endPoint y: 251, distance: 26.7
click at [336, 275] on div "Sub total $1,200.00 Tax $120.00 Total $1,320.00" at bounding box center [333, 305] width 500 height 91
click at [515, 12] on button "Options" at bounding box center [514, 10] width 34 height 11
click at [509, 41] on div "Convert to Bill" at bounding box center [498, 42] width 53 height 10
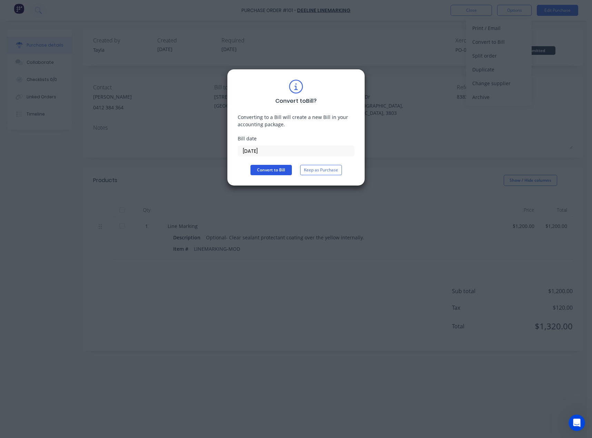
click at [272, 168] on button "Convert to Bill" at bounding box center [270, 170] width 41 height 10
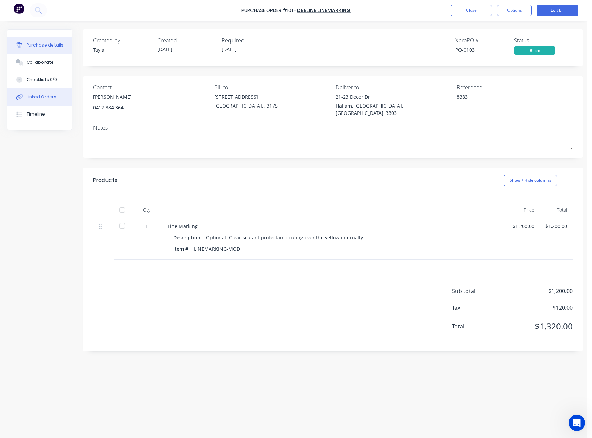
click at [55, 93] on button "Linked Orders" at bounding box center [39, 96] width 65 height 17
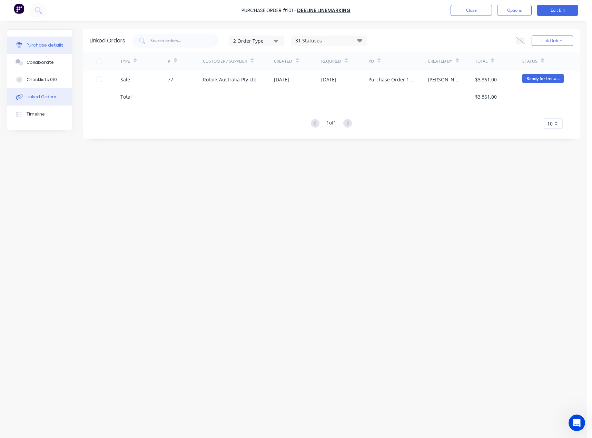
click at [36, 49] on button "Purchase details" at bounding box center [39, 45] width 65 height 17
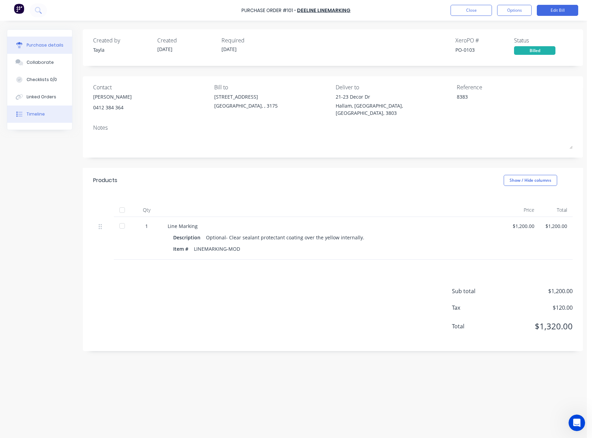
click at [47, 112] on button "Timeline" at bounding box center [39, 114] width 65 height 17
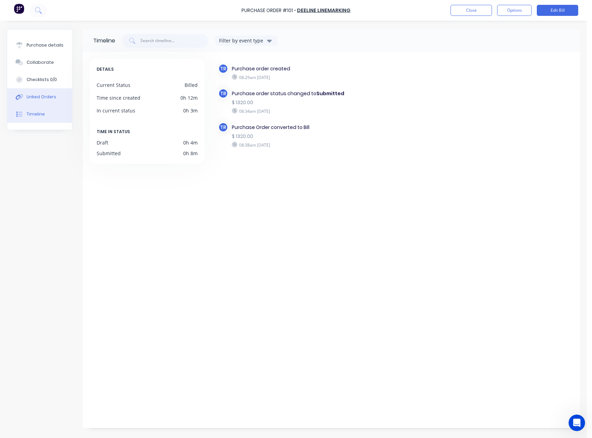
click at [46, 94] on div "Linked Orders" at bounding box center [42, 97] width 30 height 6
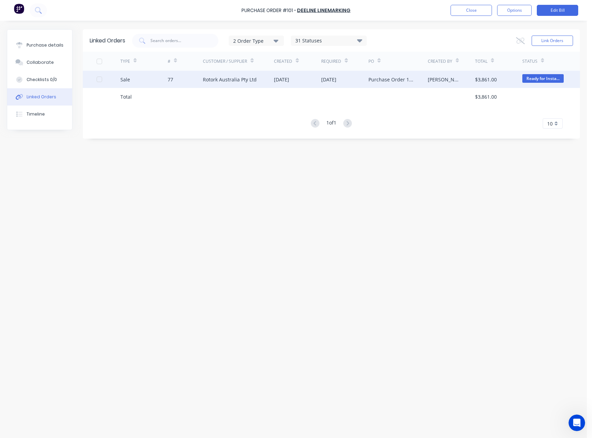
click at [225, 81] on div "Rotork Australia Pty Ltd" at bounding box center [230, 79] width 54 height 7
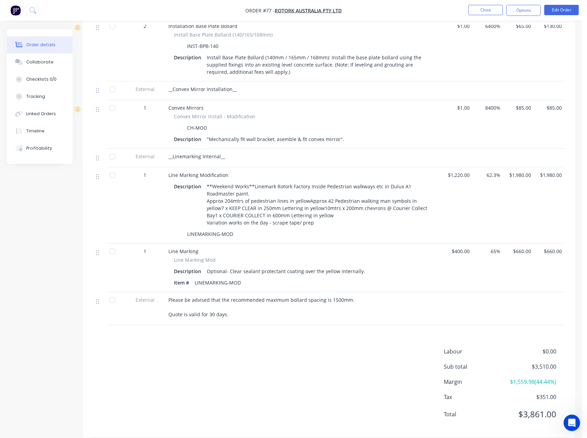
scroll to position [389, 0]
click at [52, 120] on button "Linked Orders" at bounding box center [40, 113] width 66 height 17
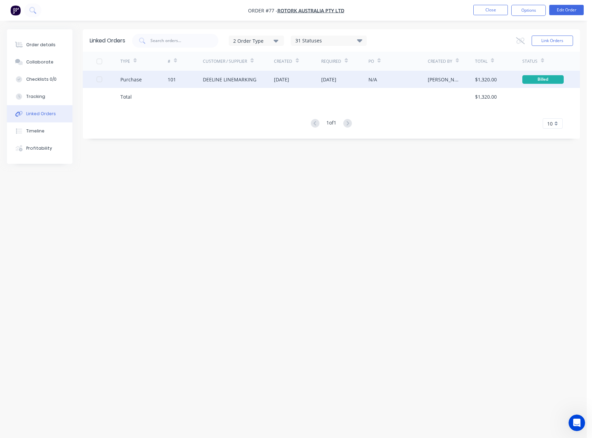
click at [404, 84] on div "N/A" at bounding box center [397, 79] width 59 height 17
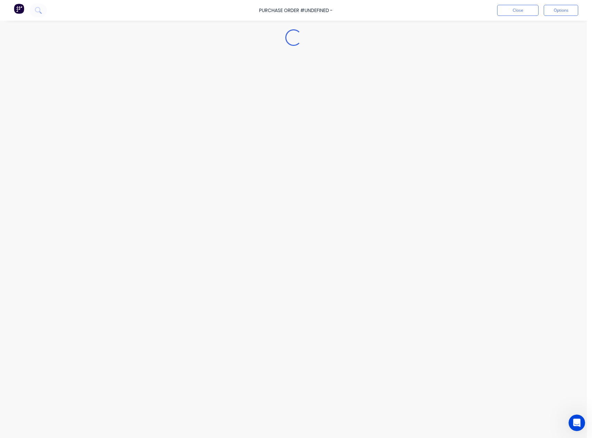
type textarea "x"
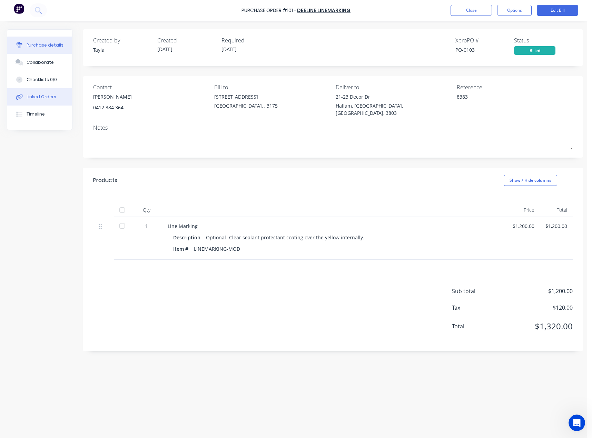
drag, startPoint x: 75, startPoint y: 92, endPoint x: 39, endPoint y: 99, distance: 36.5
click at [74, 93] on div "Purchase details Collaborate Checklists 0/0 Linked Orders Timeline" at bounding box center [45, 79] width 76 height 101
click at [39, 99] on div "Linked Orders" at bounding box center [42, 97] width 30 height 6
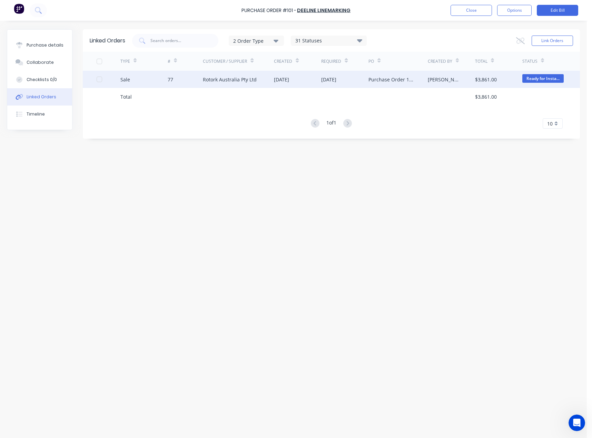
click at [243, 81] on div "Rotork Australia Pty Ltd" at bounding box center [230, 79] width 54 height 7
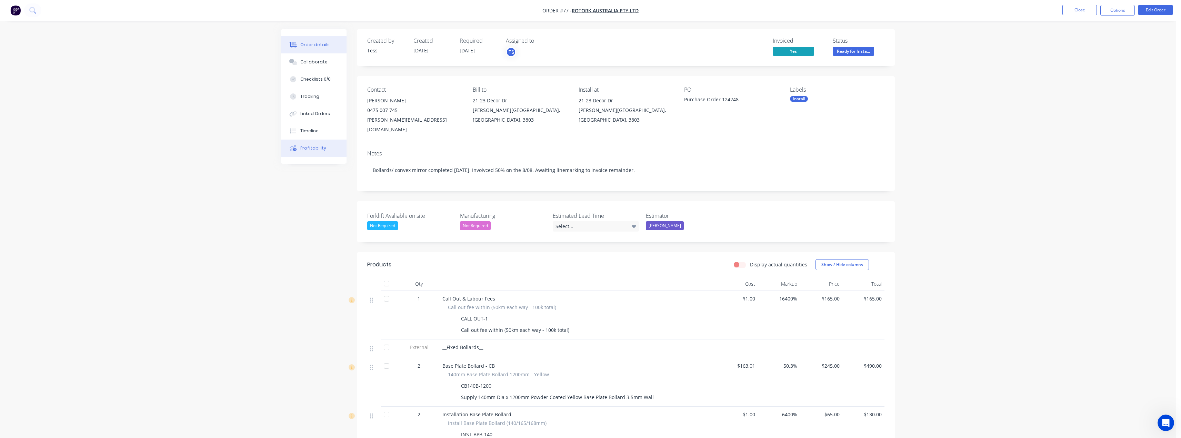
click at [318, 149] on div "Profitability" at bounding box center [313, 148] width 26 height 6
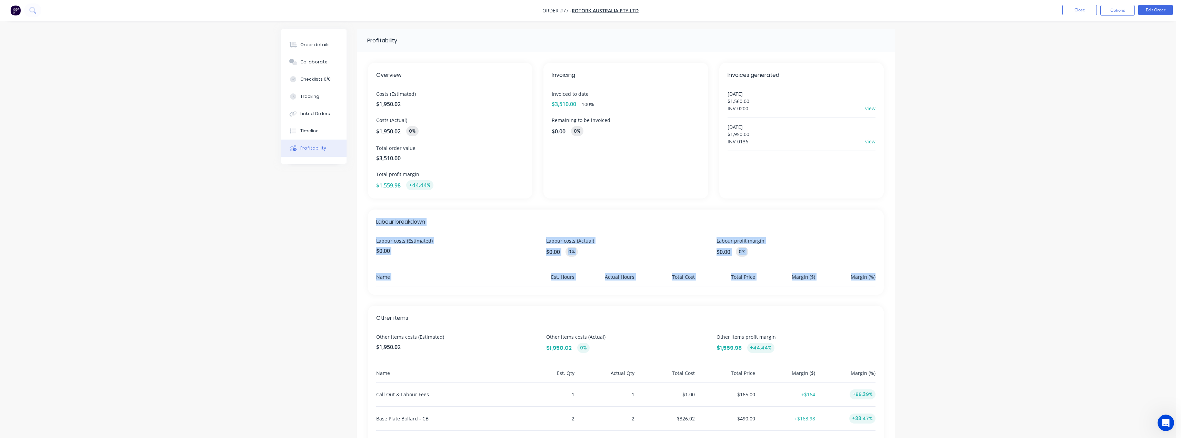
drag, startPoint x: 391, startPoint y: 225, endPoint x: 912, endPoint y: 261, distance: 522.1
click at [912, 260] on div "Order details Collaborate Checklists 0/0 Tracking Linked Orders Timeline Profit…" at bounding box center [588, 279] width 1176 height 558
click at [220, 232] on div "Order details Collaborate Checklists 0/0 Tracking Linked Orders Timeline Profit…" at bounding box center [588, 279] width 1176 height 558
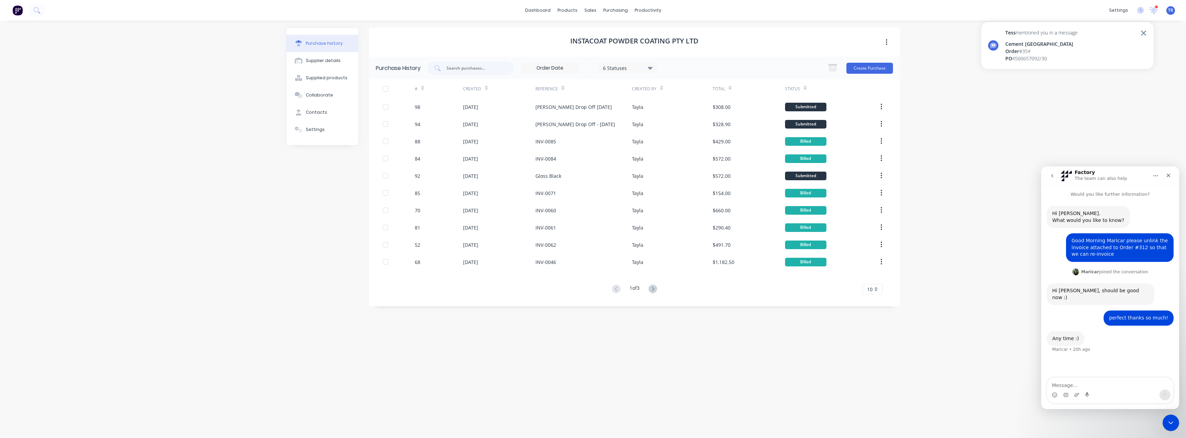
drag, startPoint x: 590, startPoint y: 12, endPoint x: 589, endPoint y: 44, distance: 32.8
click at [590, 12] on div "sales" at bounding box center [590, 10] width 19 height 10
click at [591, 9] on div "sales" at bounding box center [590, 10] width 19 height 10
click at [1154, 9] on icon at bounding box center [1154, 10] width 7 height 6
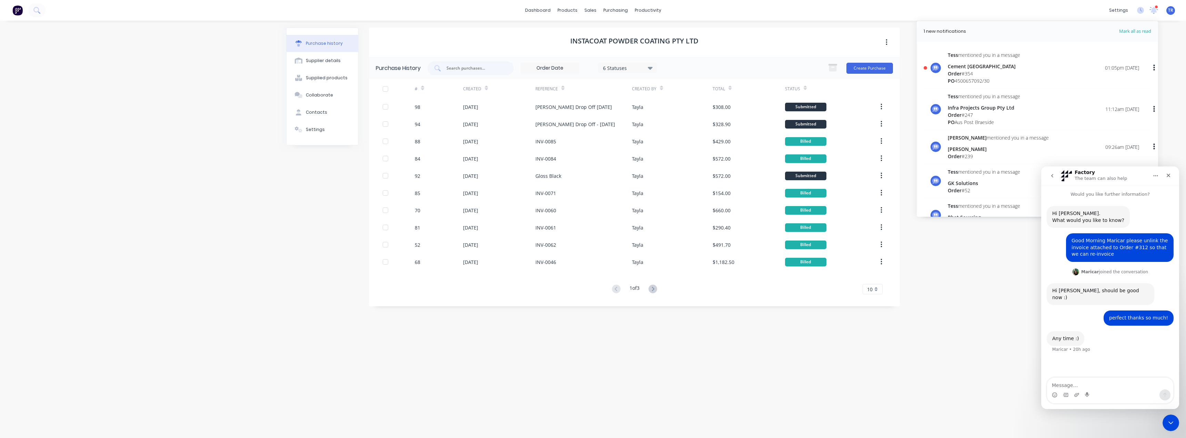
click at [1021, 69] on div "Cement [GEOGRAPHIC_DATA]" at bounding box center [984, 66] width 72 height 7
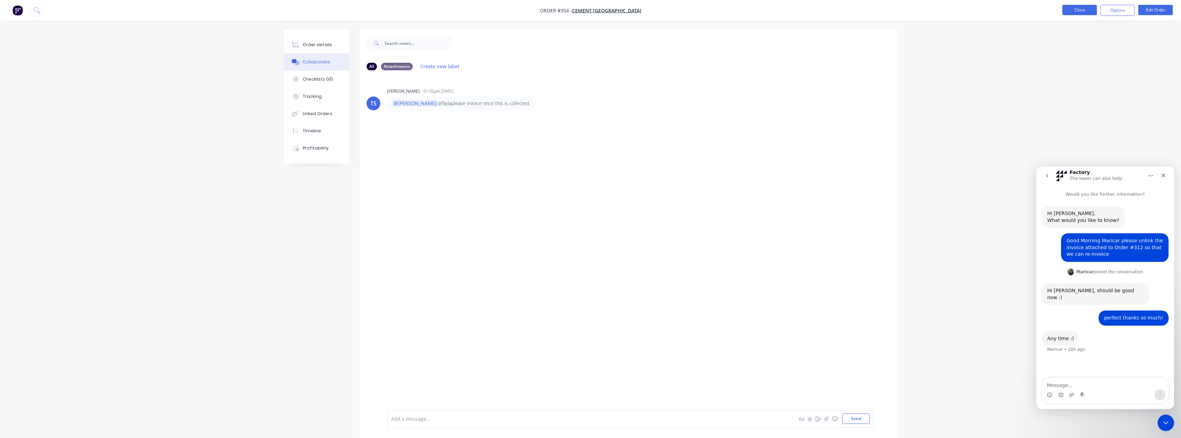
click at [1086, 15] on li "Close" at bounding box center [1080, 10] width 34 height 11
click at [1083, 10] on button "Close" at bounding box center [1080, 10] width 34 height 10
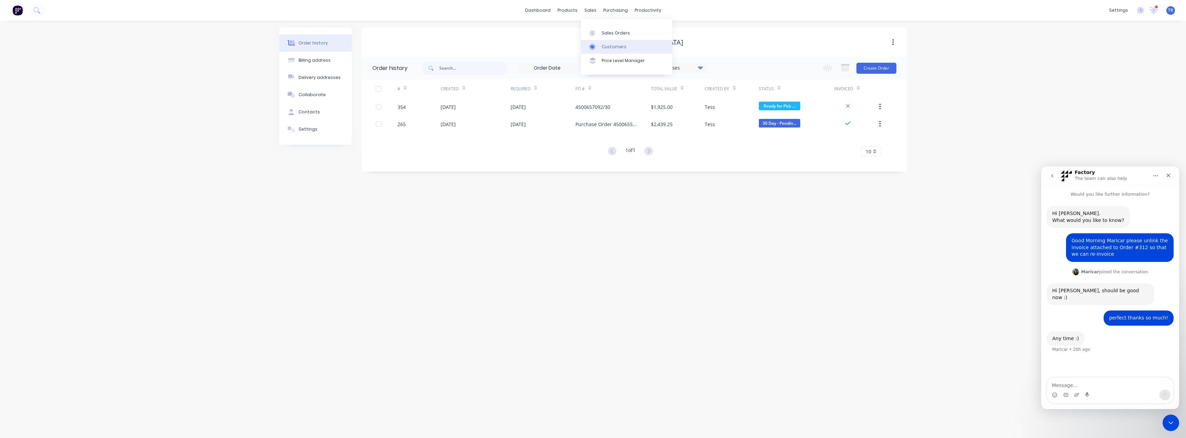
click at [606, 48] on div "Customers" at bounding box center [614, 47] width 25 height 6
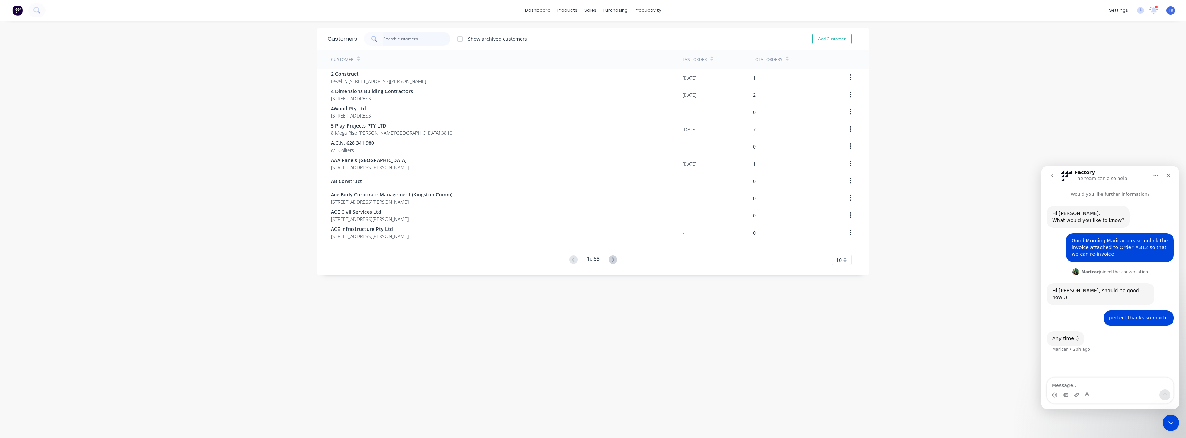
click at [419, 38] on input "text" at bounding box center [417, 39] width 67 height 14
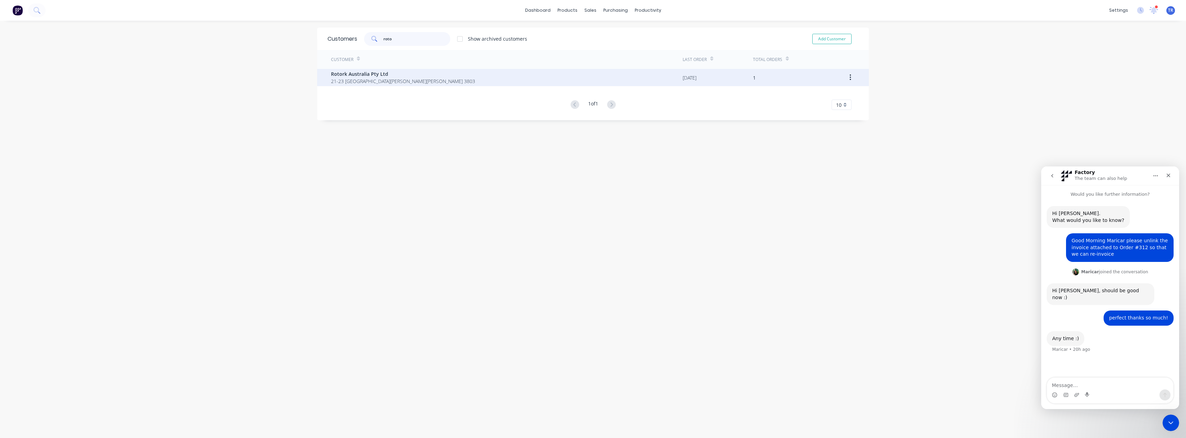
type input "roto"
click at [372, 83] on span "21-23 [GEOGRAPHIC_DATA][PERSON_NAME][PERSON_NAME] 3803" at bounding box center [403, 81] width 144 height 7
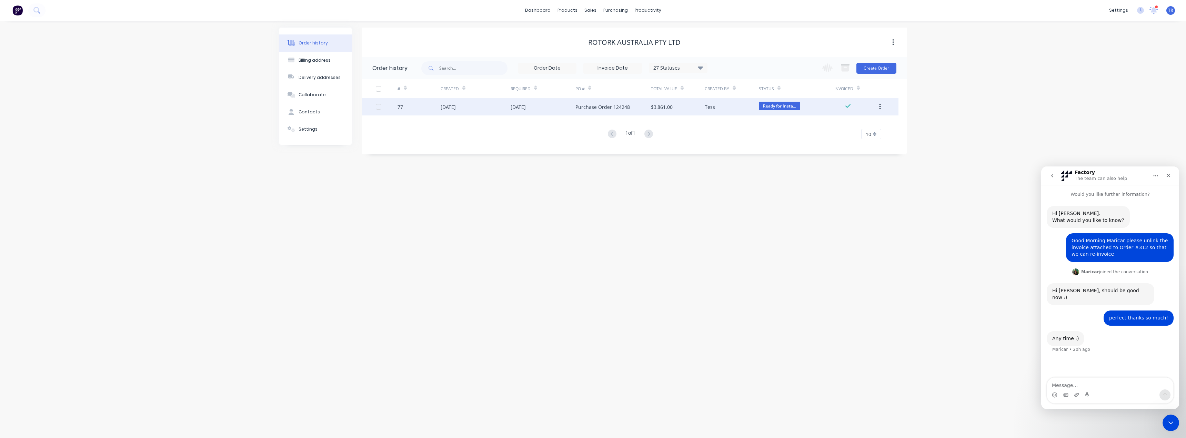
click at [451, 103] on div "[DATE]" at bounding box center [448, 106] width 15 height 7
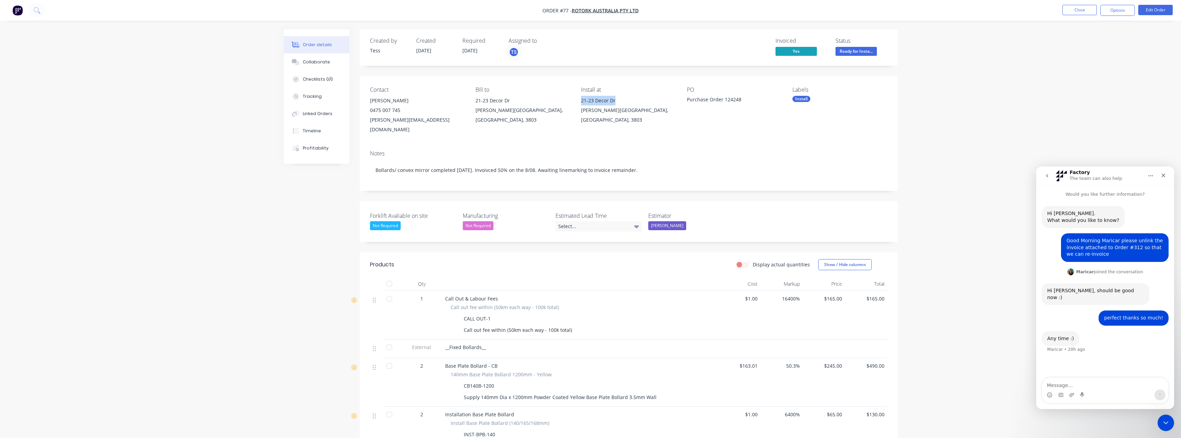
drag, startPoint x: 579, startPoint y: 100, endPoint x: 620, endPoint y: 101, distance: 41.0
click at [620, 101] on div "Contact [PERSON_NAME] [PHONE_NUMBER] [PERSON_NAME][EMAIL_ADDRESS][DOMAIN_NAME] …" at bounding box center [629, 110] width 538 height 69
copy div "21-23 Decor Dr"
drag, startPoint x: 583, startPoint y: 109, endPoint x: 230, endPoint y: 117, distance: 352.2
click at [583, 109] on div "[PERSON_NAME][GEOGRAPHIC_DATA], [GEOGRAPHIC_DATA], 3803" at bounding box center [628, 115] width 95 height 19
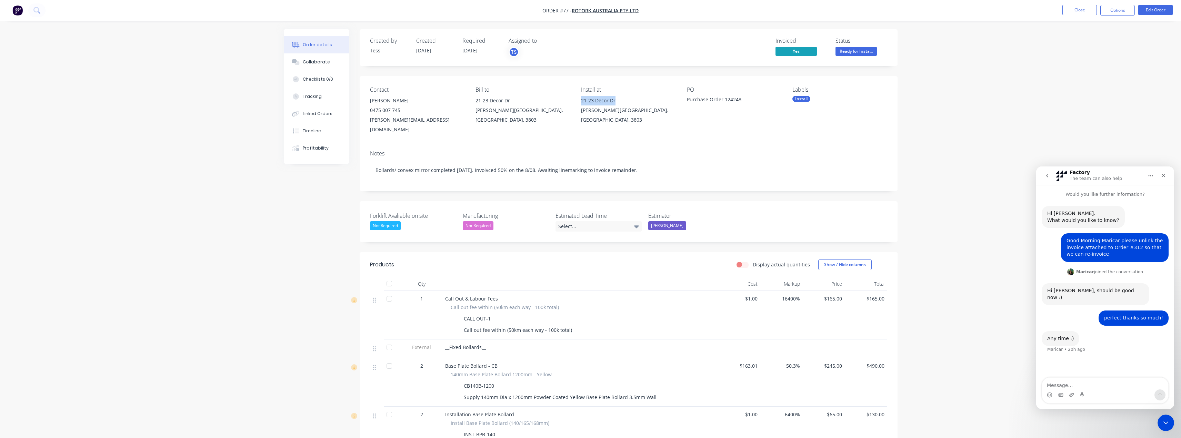
click at [583, 109] on div "[PERSON_NAME][GEOGRAPHIC_DATA], [GEOGRAPHIC_DATA], 3803" at bounding box center [628, 115] width 95 height 19
copy div "21-23 Decor Dr"
drag, startPoint x: 643, startPoint y: 110, endPoint x: 624, endPoint y: 109, distance: 19.0
click at [643, 110] on div "[PERSON_NAME][GEOGRAPHIC_DATA], [GEOGRAPHIC_DATA], 3803" at bounding box center [628, 115] width 95 height 19
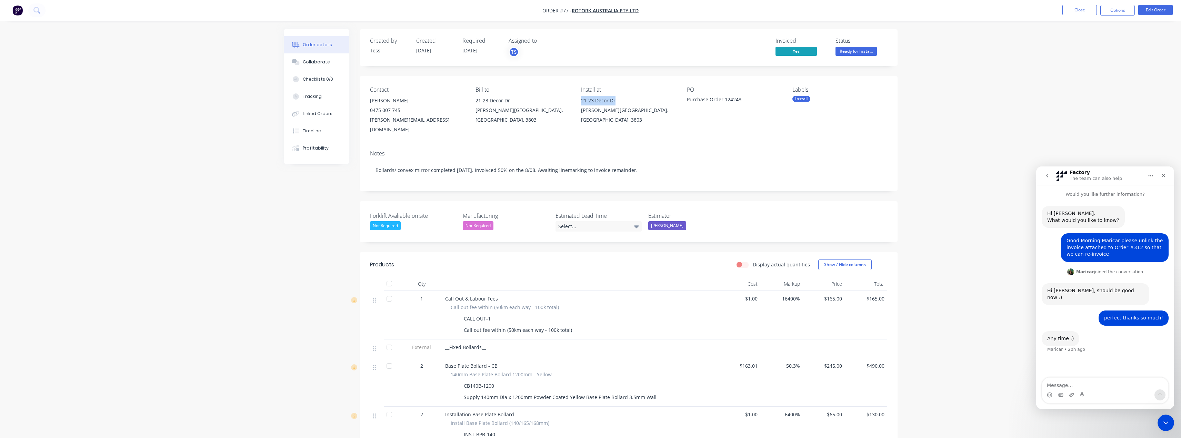
copy div "21-23 Decor Dr"
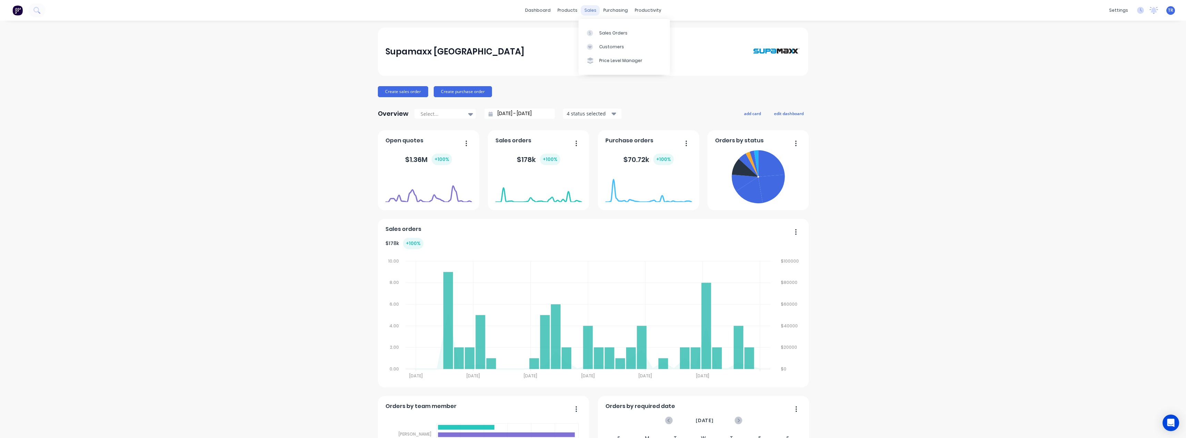
click at [581, 9] on div "sales" at bounding box center [590, 10] width 19 height 10
click at [596, 44] on div at bounding box center [592, 47] width 10 height 6
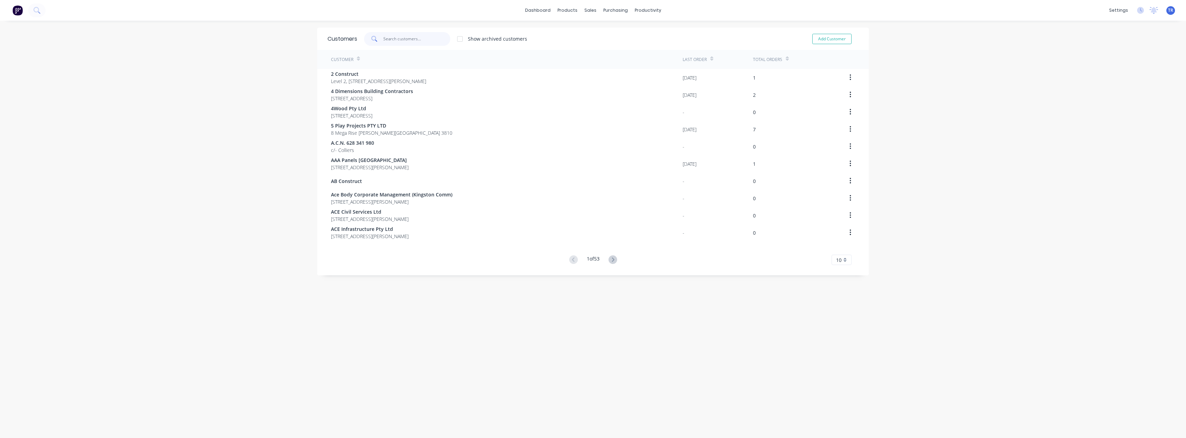
click at [386, 41] on input "text" at bounding box center [417, 39] width 67 height 14
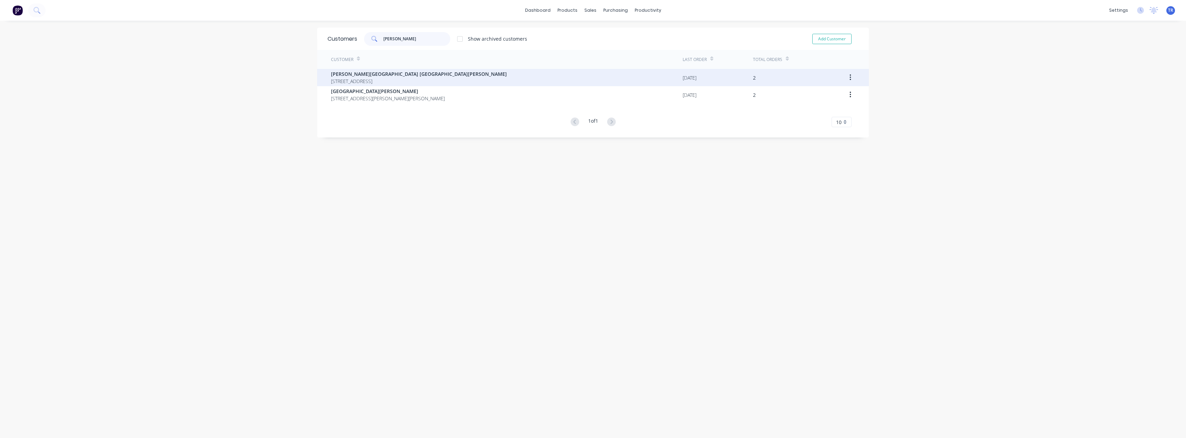
type input "martha"
click at [377, 80] on span "205 Dunns Rd Mornington Victoria Australia 3931" at bounding box center [419, 81] width 176 height 7
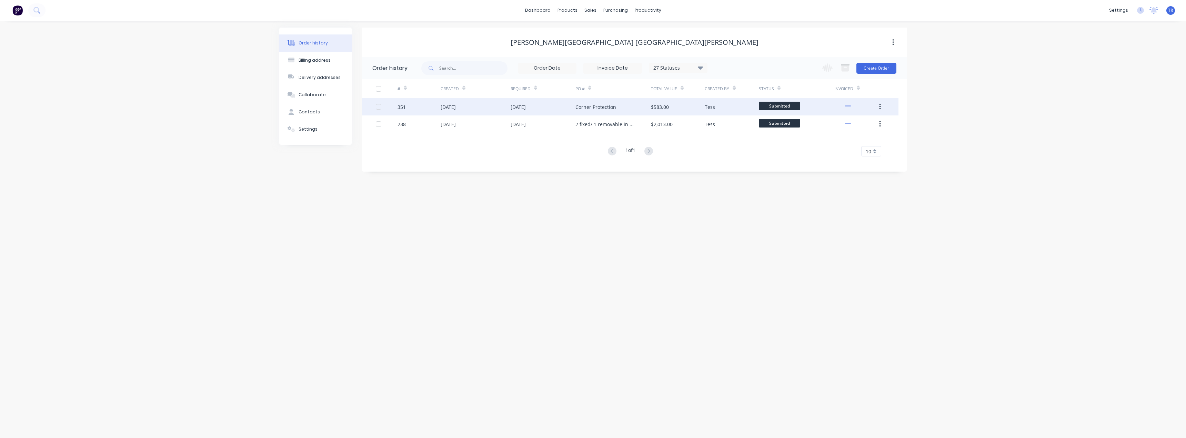
click at [487, 108] on div "[DATE]" at bounding box center [476, 106] width 70 height 17
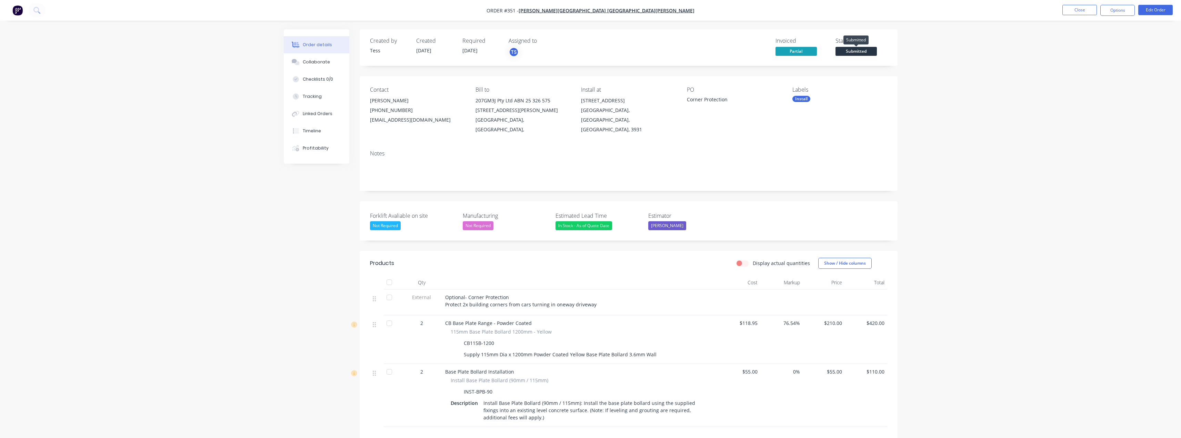
click at [862, 55] on span "Submitted" at bounding box center [856, 51] width 41 height 9
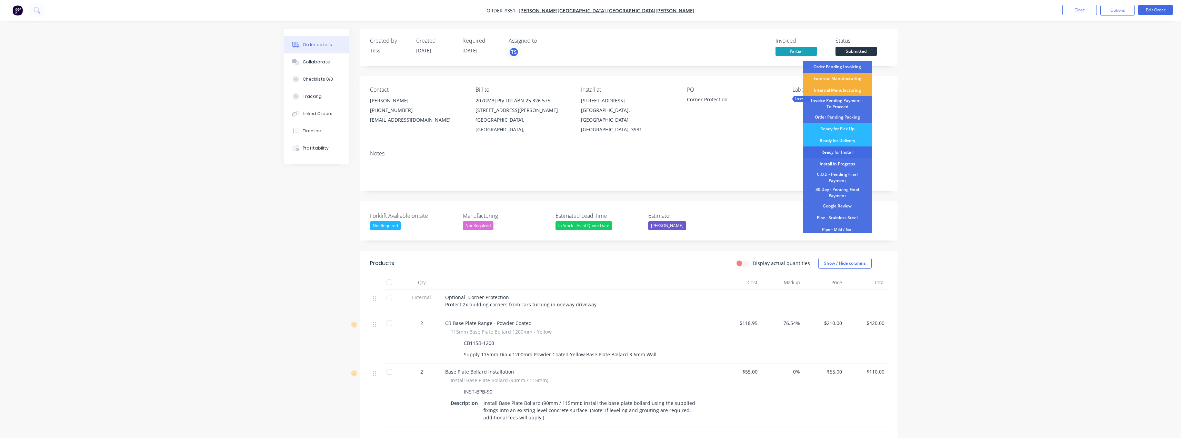
click at [849, 149] on div "Ready for Install" at bounding box center [837, 153] width 69 height 12
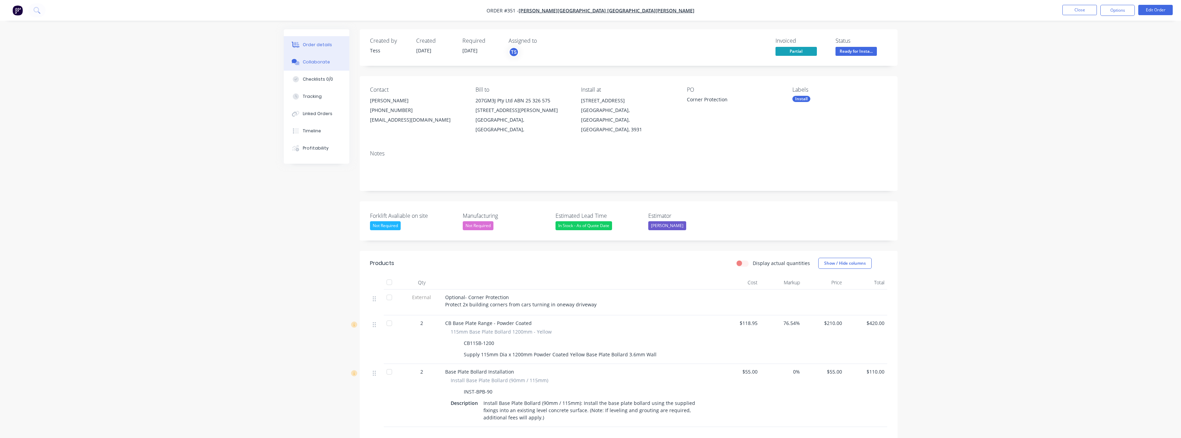
click at [316, 65] on div "Collaborate" at bounding box center [316, 62] width 27 height 6
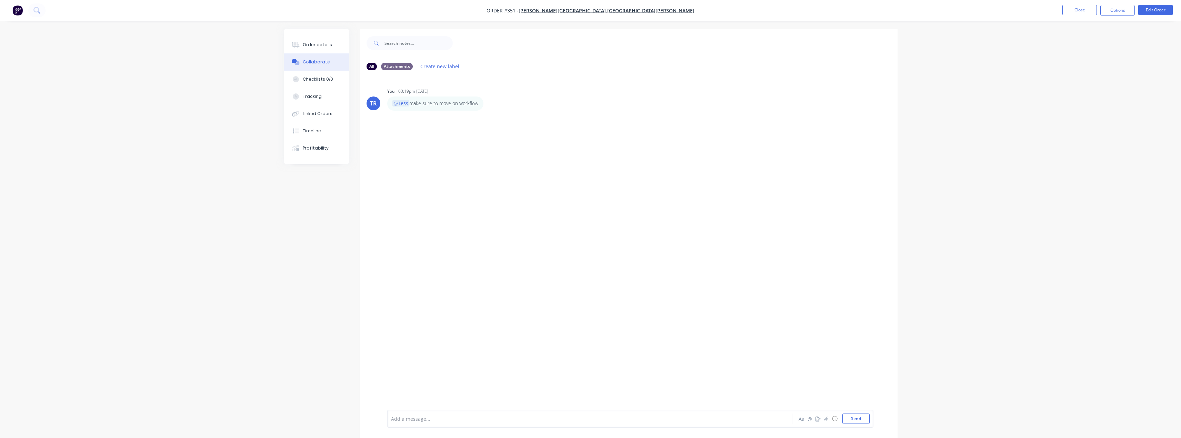
click at [466, 419] on div at bounding box center [570, 419] width 359 height 7
click at [1074, 10] on button "Close" at bounding box center [1080, 10] width 34 height 10
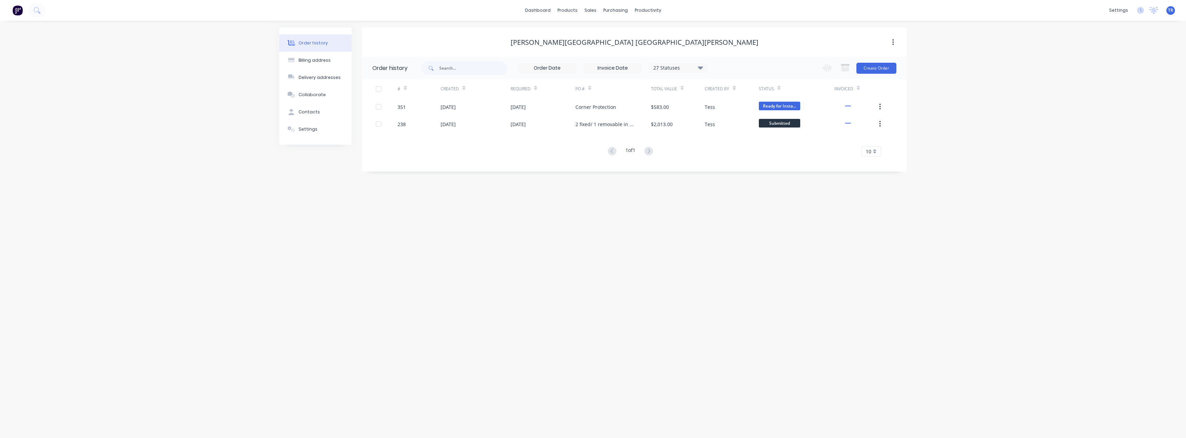
click at [661, 137] on div "# Created Required PO # Total Value Created By Status Invoiced 351 08 Sep 2025 …" at bounding box center [630, 117] width 537 height 77
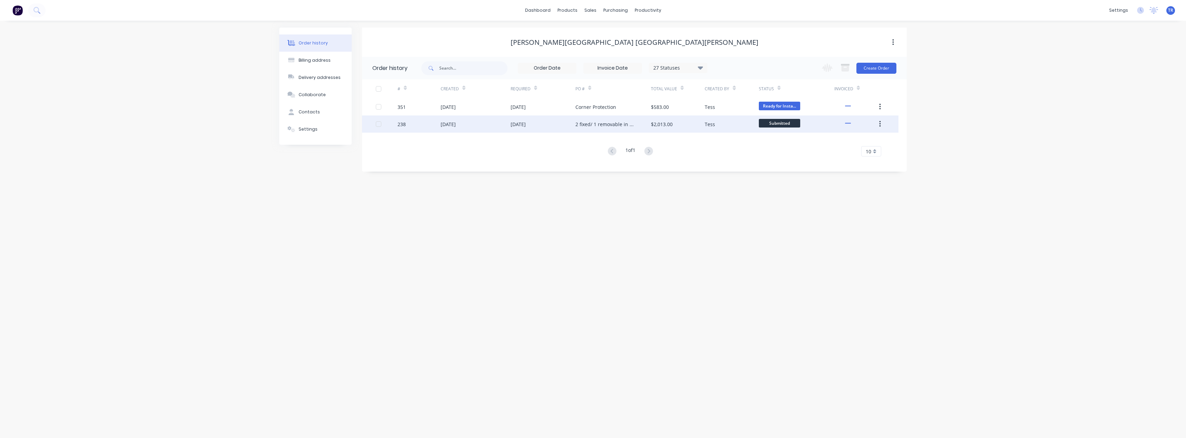
click at [666, 129] on div "$2,013.00" at bounding box center [678, 124] width 54 height 17
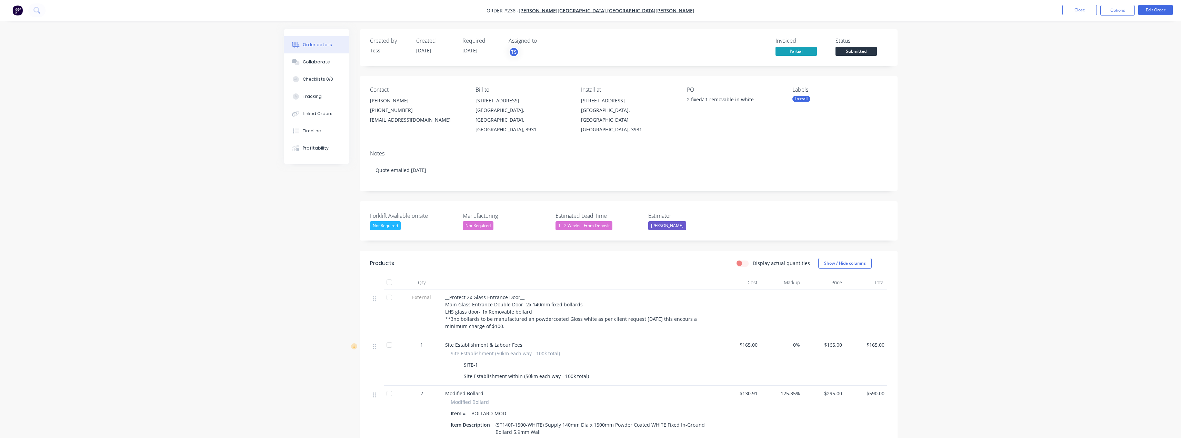
click at [867, 52] on span "Submitted" at bounding box center [856, 51] width 41 height 9
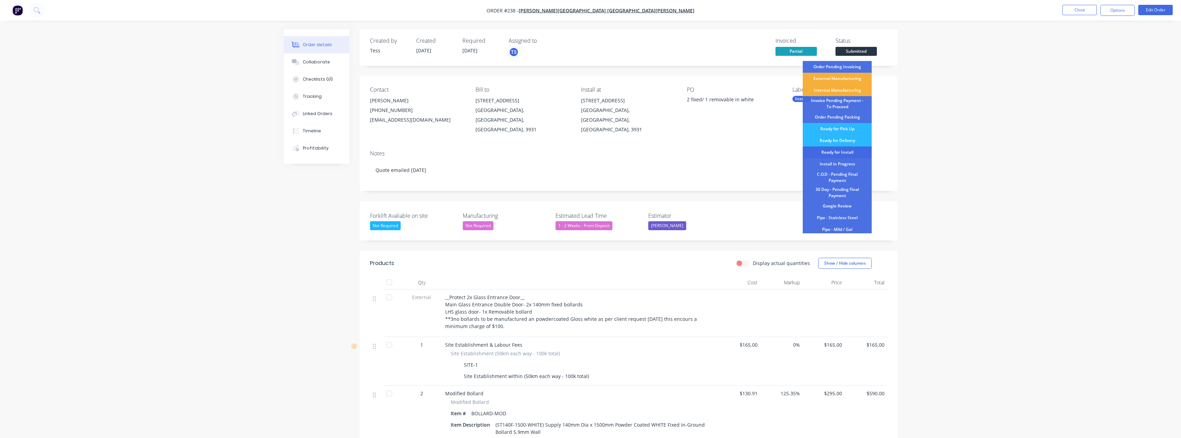
click at [854, 152] on div "Ready for Install" at bounding box center [837, 153] width 69 height 12
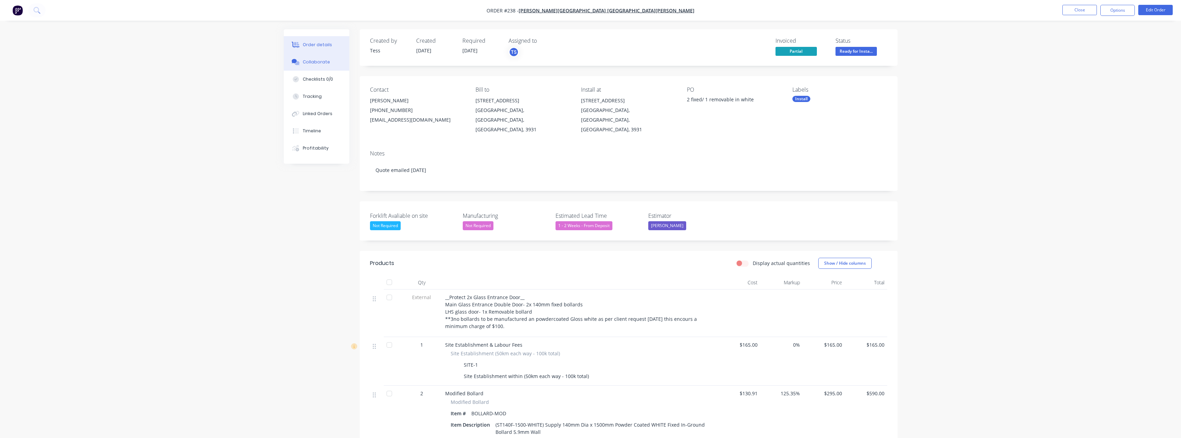
click at [298, 59] on icon at bounding box center [296, 62] width 8 height 6
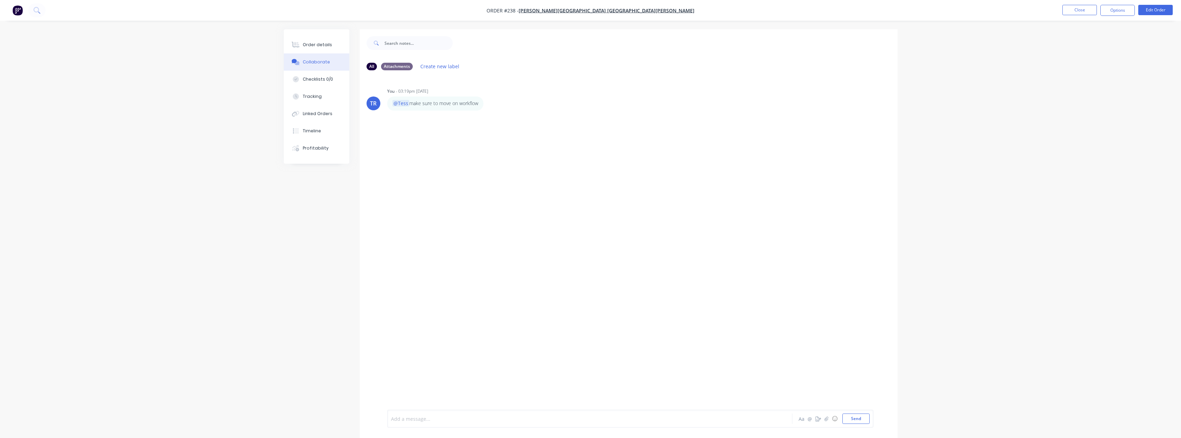
click at [527, 421] on div at bounding box center [570, 419] width 359 height 7
click at [1092, 10] on button "Close" at bounding box center [1080, 10] width 34 height 10
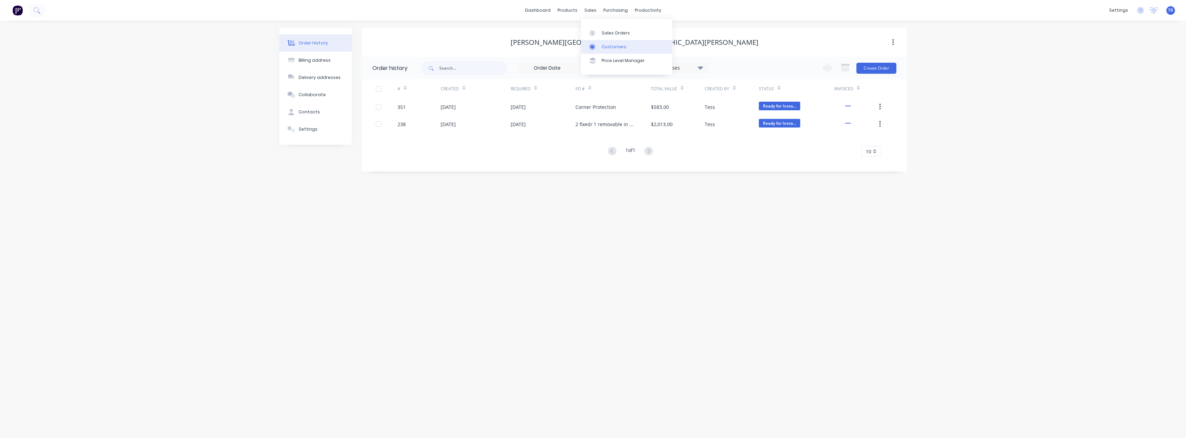
click at [604, 49] on div "Customers" at bounding box center [614, 47] width 25 height 6
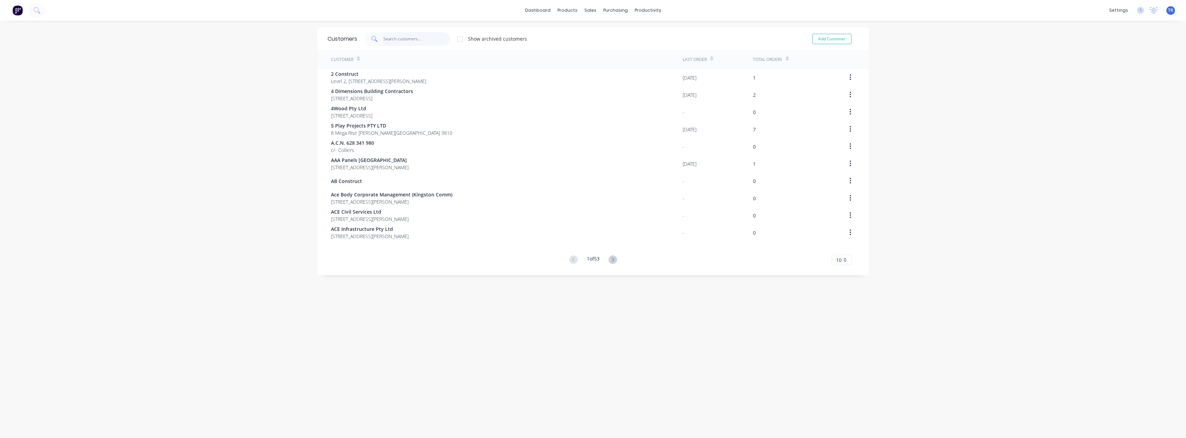
click at [410, 38] on input "text" at bounding box center [417, 39] width 67 height 14
click at [385, 40] on input "matha" at bounding box center [417, 39] width 67 height 14
click at [388, 40] on input "matha" at bounding box center [417, 39] width 67 height 14
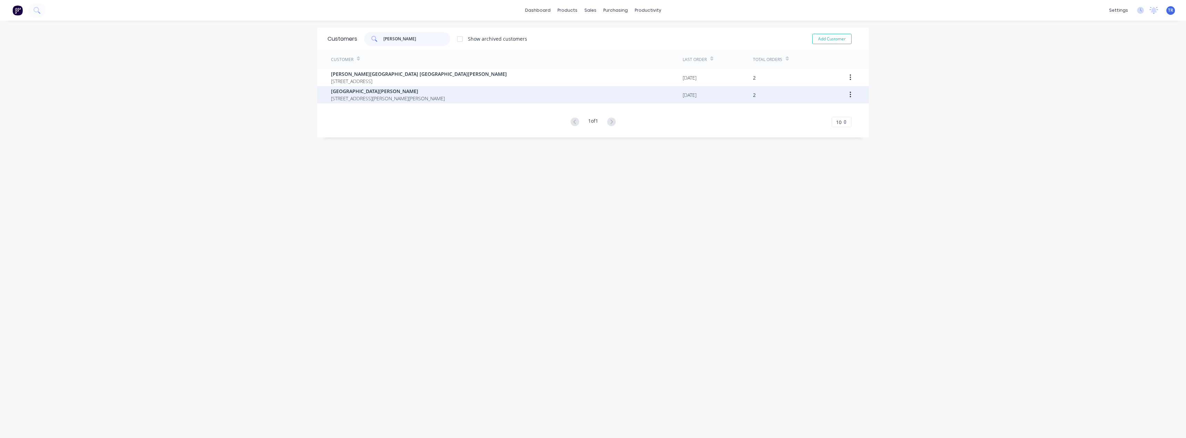
type input "martha"
click at [398, 98] on span "1/2 Langrigg Ave Mount Martha Victoria Australia 3934" at bounding box center [388, 98] width 114 height 7
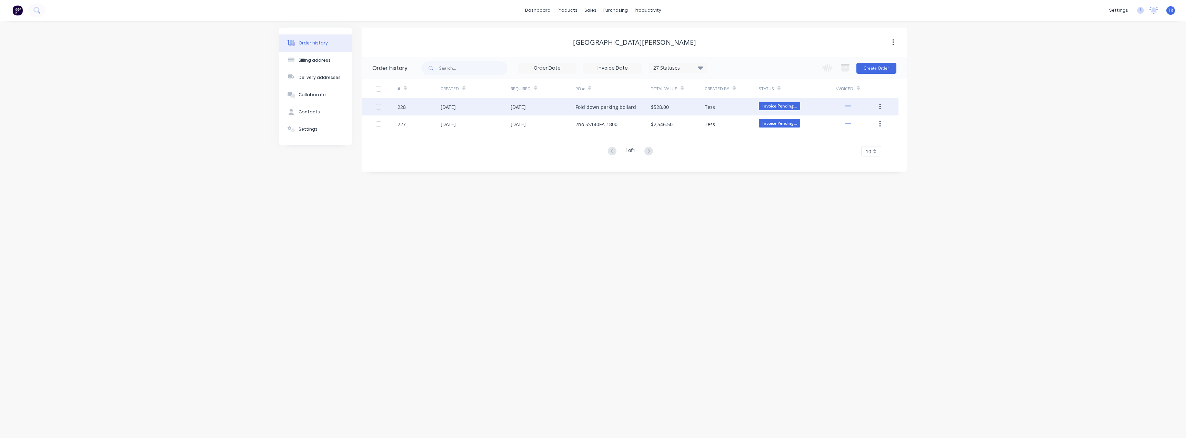
click at [628, 112] on div "Fold down parking bollard" at bounding box center [614, 106] width 76 height 17
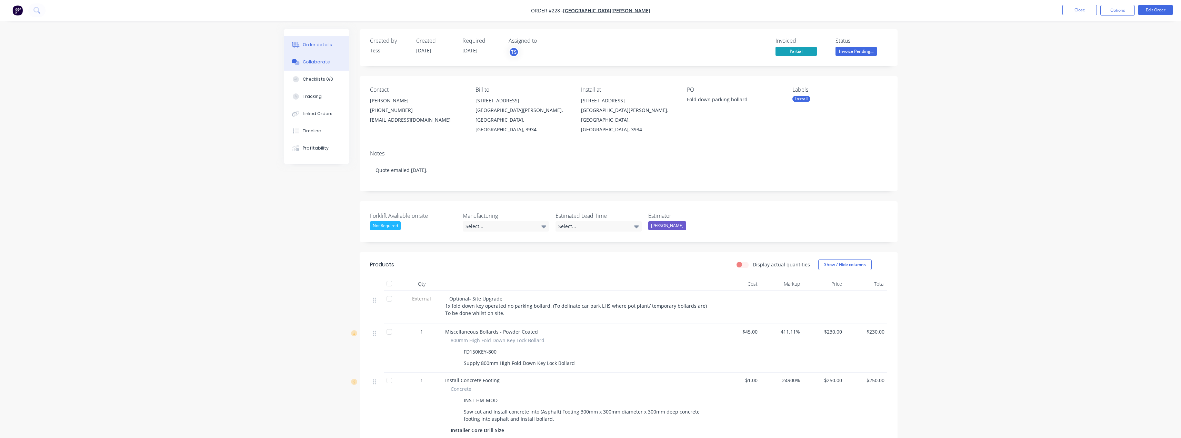
click at [286, 68] on button "Collaborate" at bounding box center [317, 61] width 66 height 17
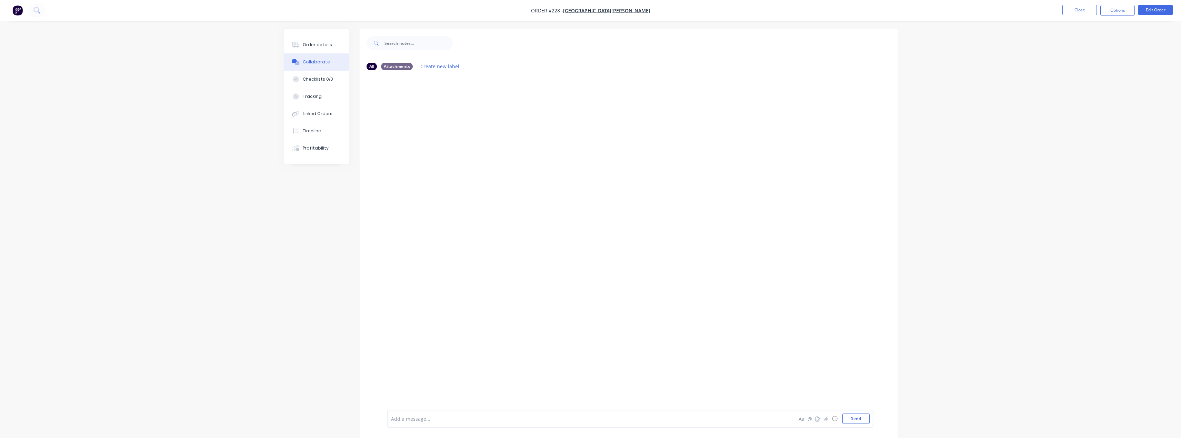
click at [474, 417] on div at bounding box center [570, 419] width 359 height 7
click at [1082, 9] on button "Close" at bounding box center [1080, 10] width 34 height 10
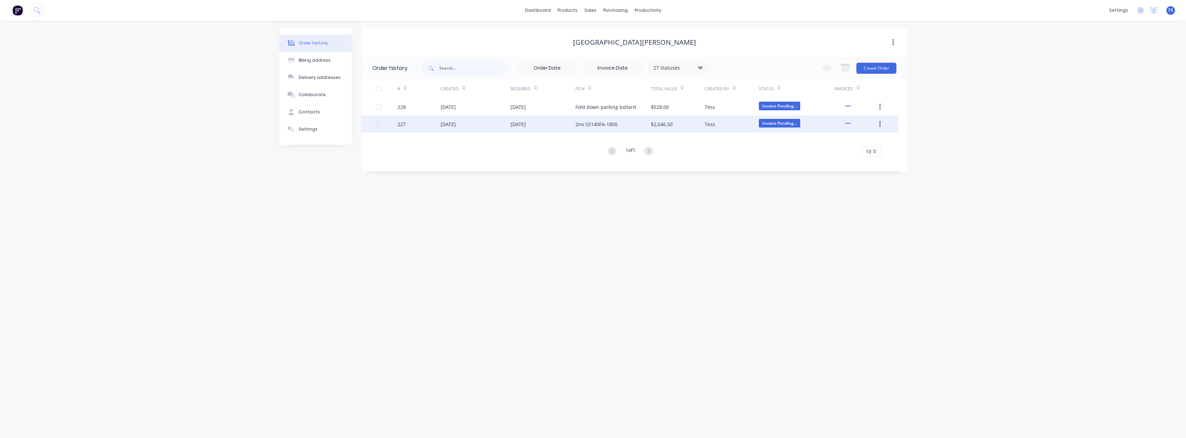
click at [503, 129] on div "[DATE]" at bounding box center [476, 124] width 70 height 17
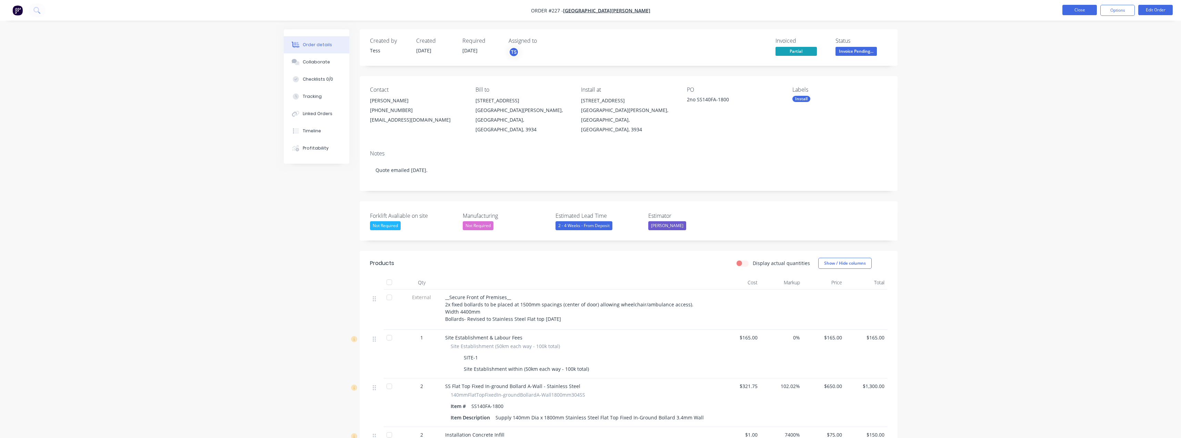
click at [1090, 6] on button "Close" at bounding box center [1080, 10] width 34 height 10
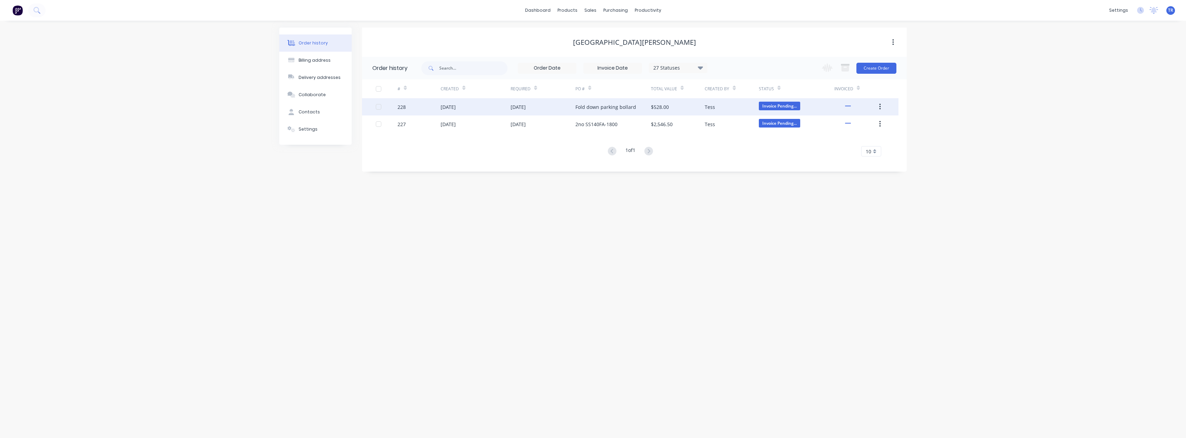
click at [764, 111] on div "Invoice Pending..." at bounding box center [779, 107] width 41 height 10
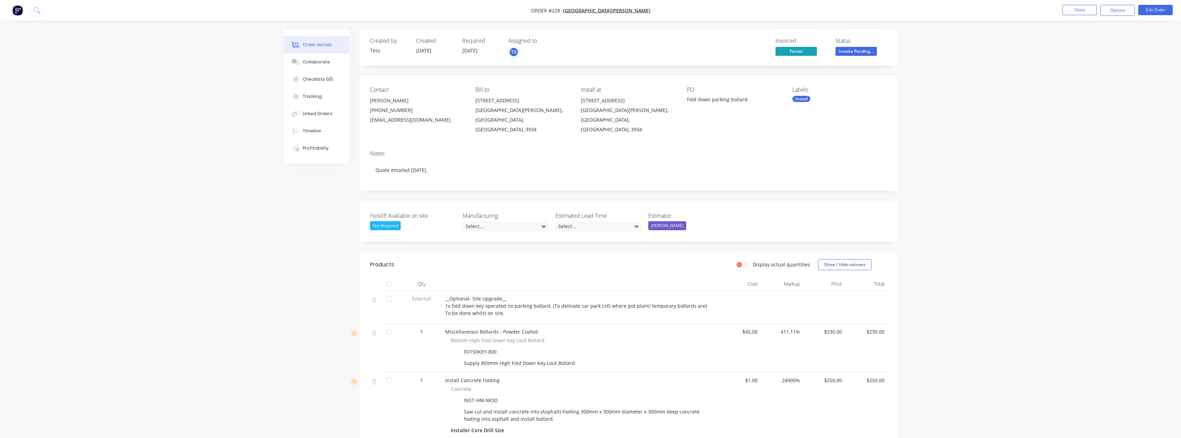
click at [854, 49] on span "Invoice Pending..." at bounding box center [856, 51] width 41 height 9
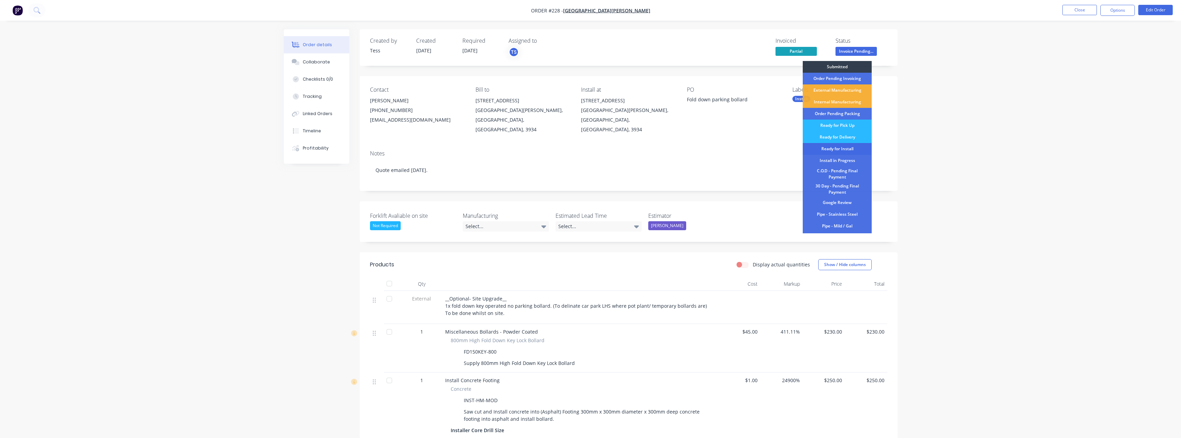
click at [849, 149] on div "Ready for Install" at bounding box center [837, 149] width 69 height 12
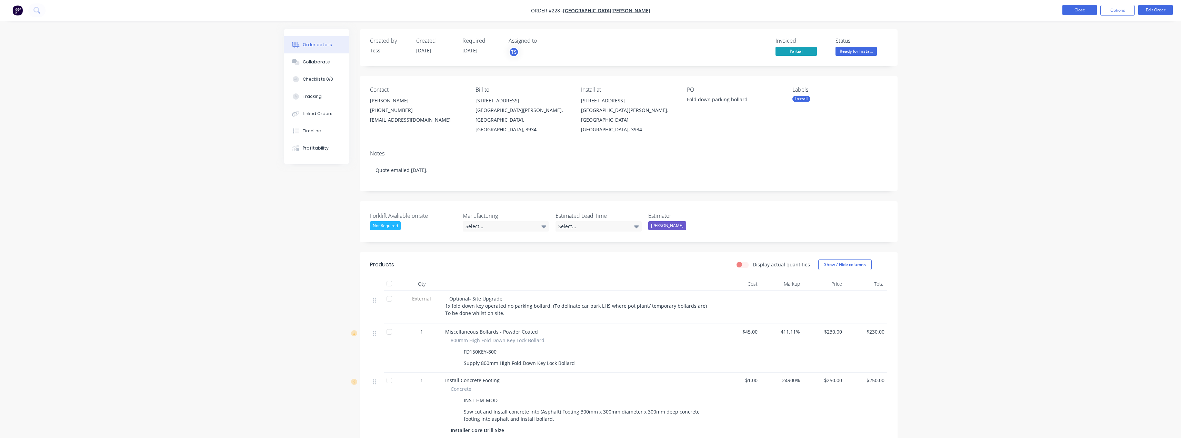
click at [1086, 9] on button "Close" at bounding box center [1080, 10] width 34 height 10
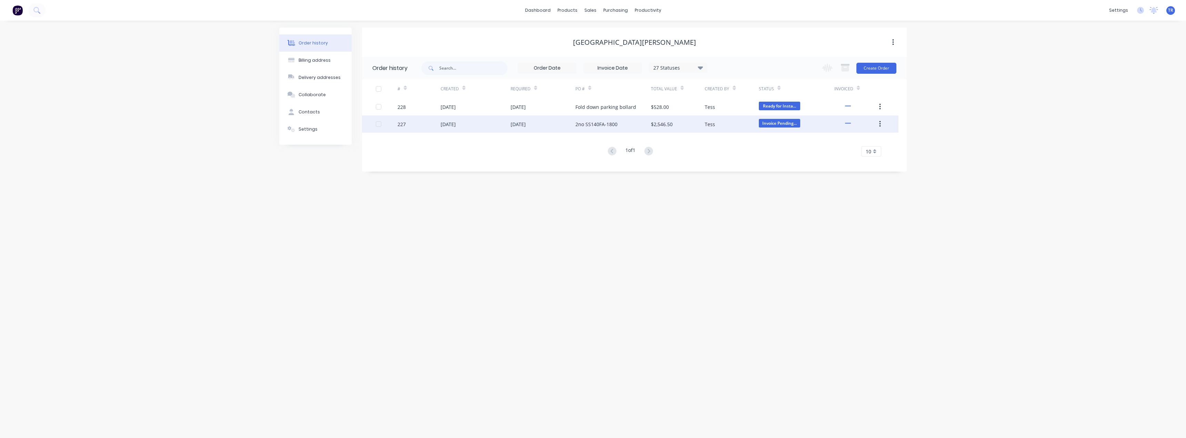
click at [667, 129] on div "$2,546.50" at bounding box center [678, 124] width 54 height 17
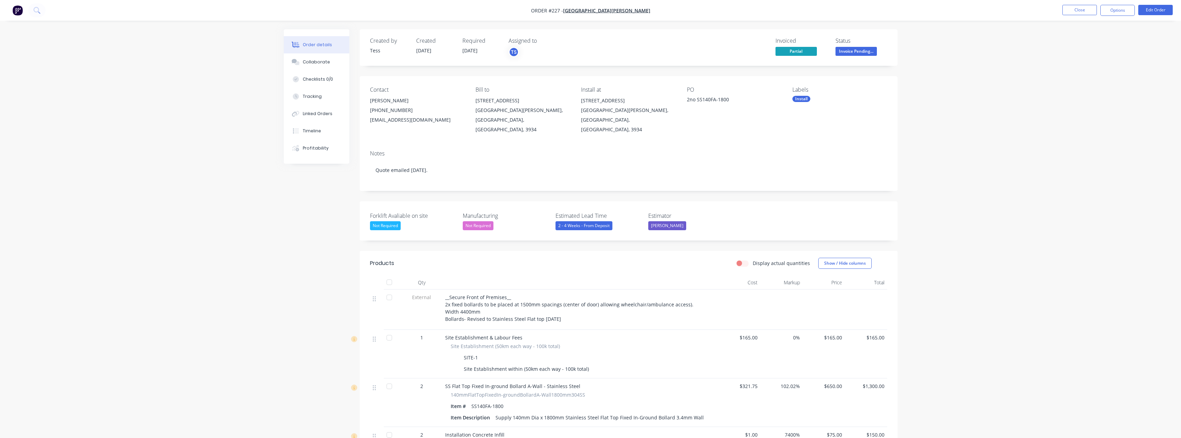
click at [864, 49] on span "Invoice Pending..." at bounding box center [856, 51] width 41 height 9
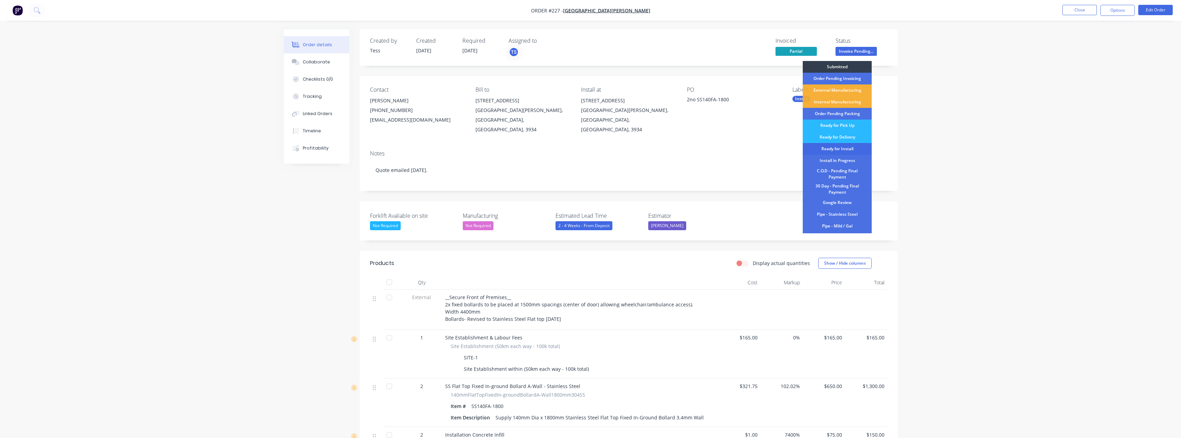
click at [842, 146] on div "Ready for Install" at bounding box center [837, 149] width 69 height 12
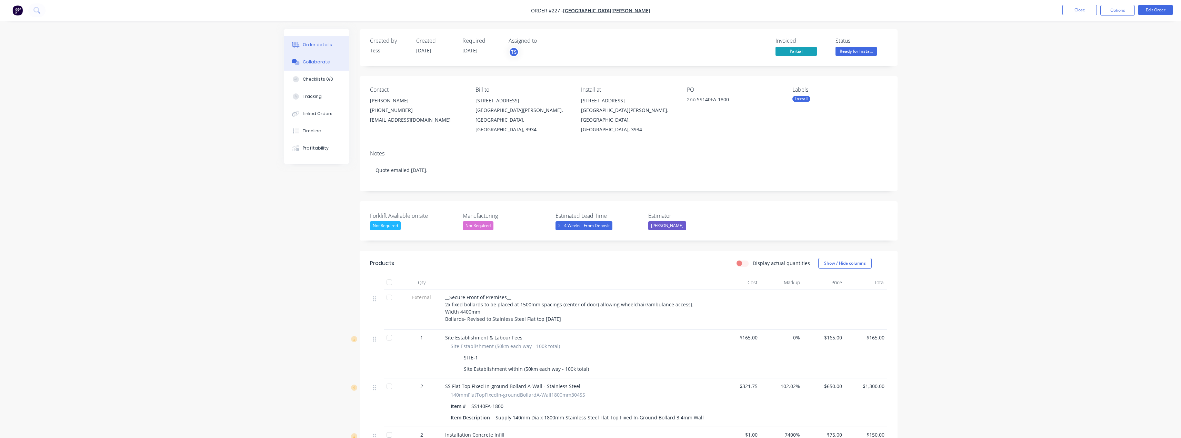
click at [310, 64] on div "Collaborate" at bounding box center [316, 62] width 27 height 6
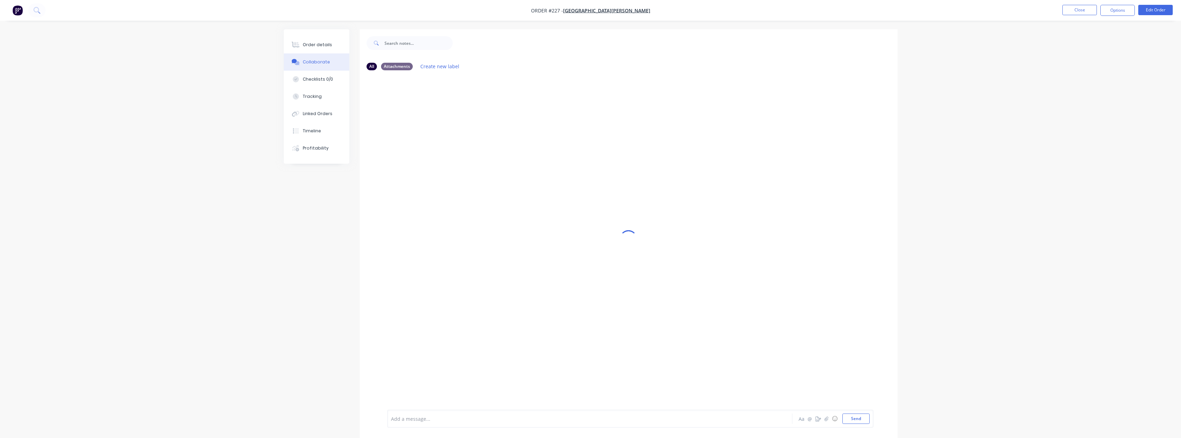
click at [460, 421] on div at bounding box center [570, 419] width 359 height 7
click at [452, 424] on div "@Scott Aa @ ☺ Send" at bounding box center [630, 419] width 486 height 18
drag, startPoint x: 453, startPoint y: 423, endPoint x: 449, endPoint y: 421, distance: 3.6
click at [449, 421] on div "@[PERSON_NAME]" at bounding box center [570, 419] width 359 height 7
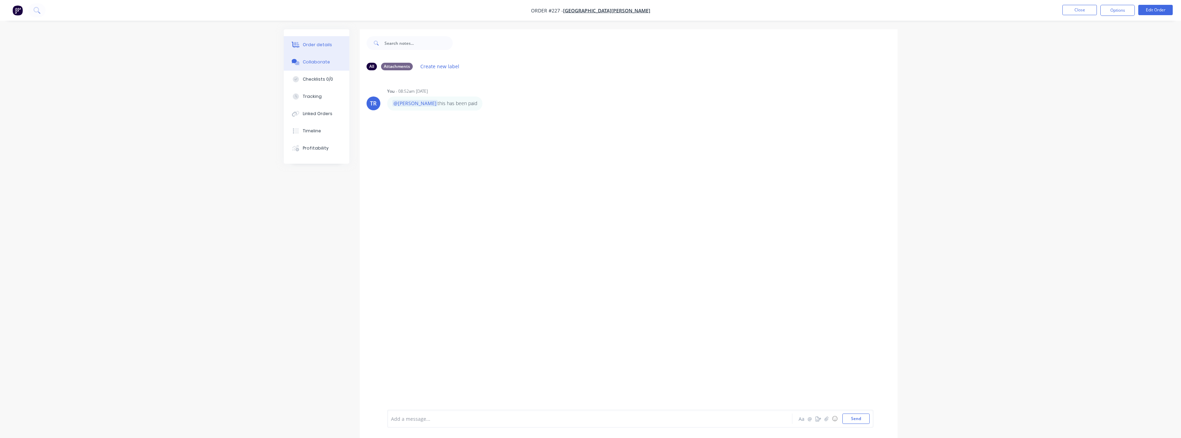
click at [318, 39] on button "Order details" at bounding box center [317, 44] width 66 height 17
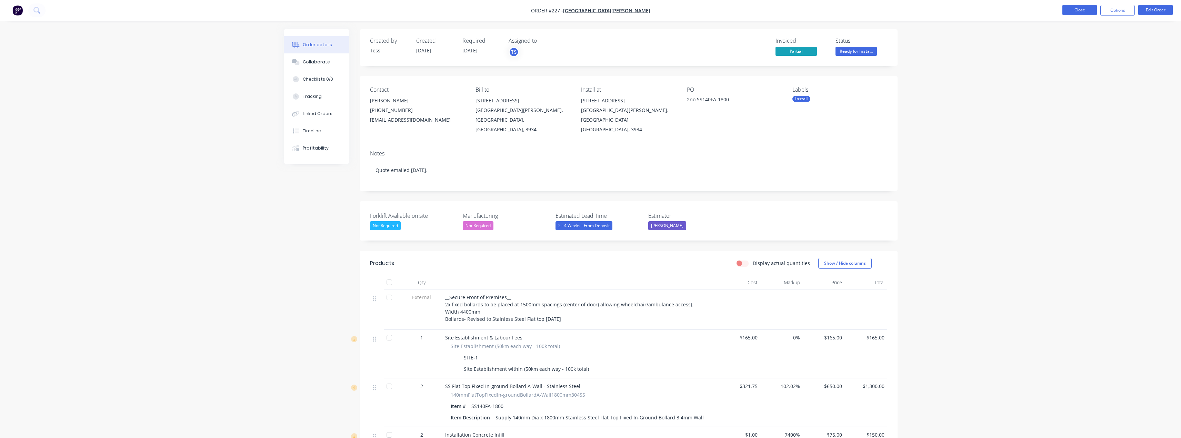
click at [1076, 9] on button "Close" at bounding box center [1080, 10] width 34 height 10
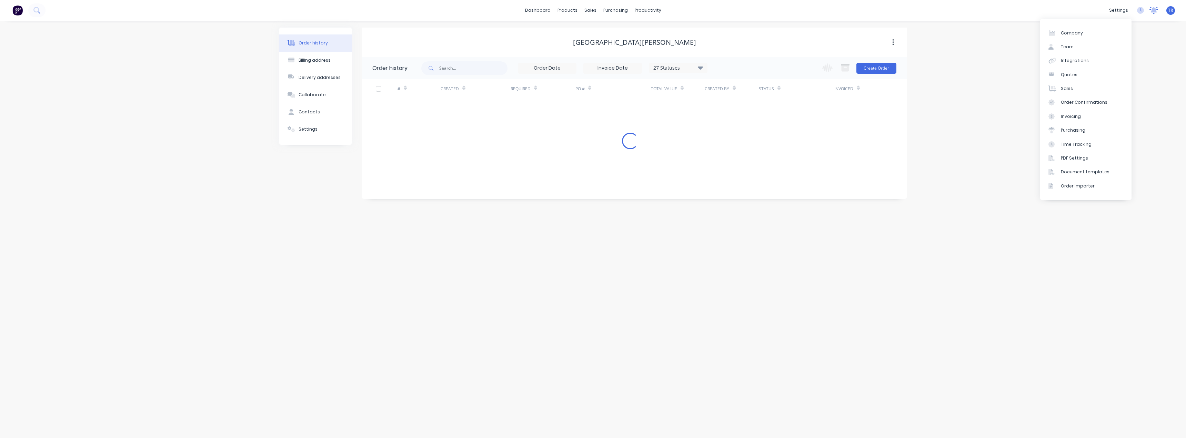
click at [1153, 11] on icon at bounding box center [1154, 10] width 6 height 6
click at [1151, 14] on div at bounding box center [1154, 10] width 9 height 10
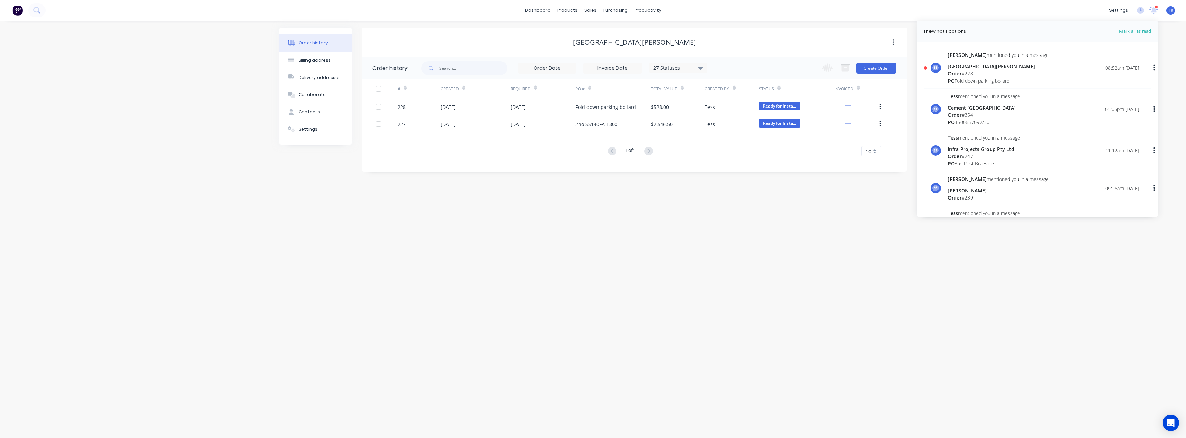
click at [1051, 68] on div "Scott mentioned you in a message Mount Martha Village Clinic Order # 228 PO Fol…" at bounding box center [1043, 67] width 191 height 33
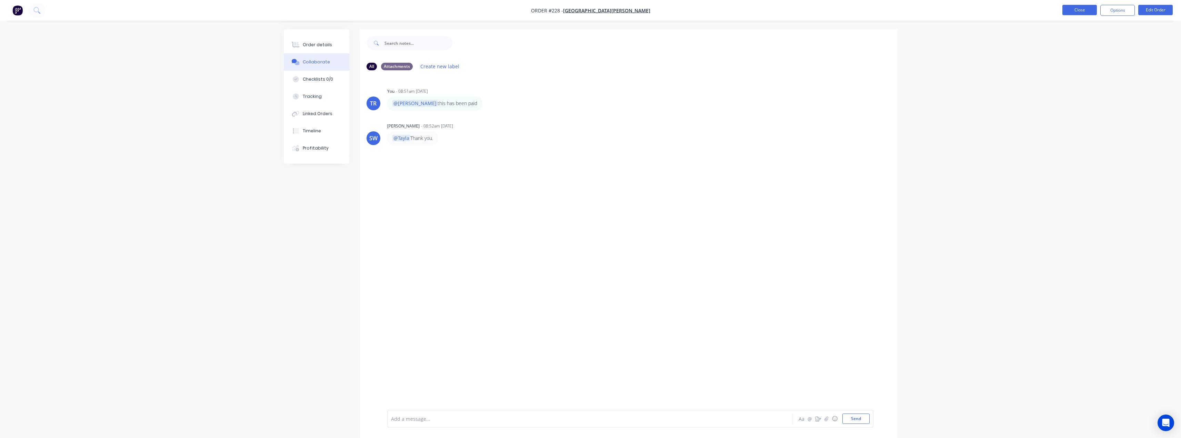
click at [1071, 9] on button "Close" at bounding box center [1080, 10] width 34 height 10
